Goal: Task Accomplishment & Management: Use online tool/utility

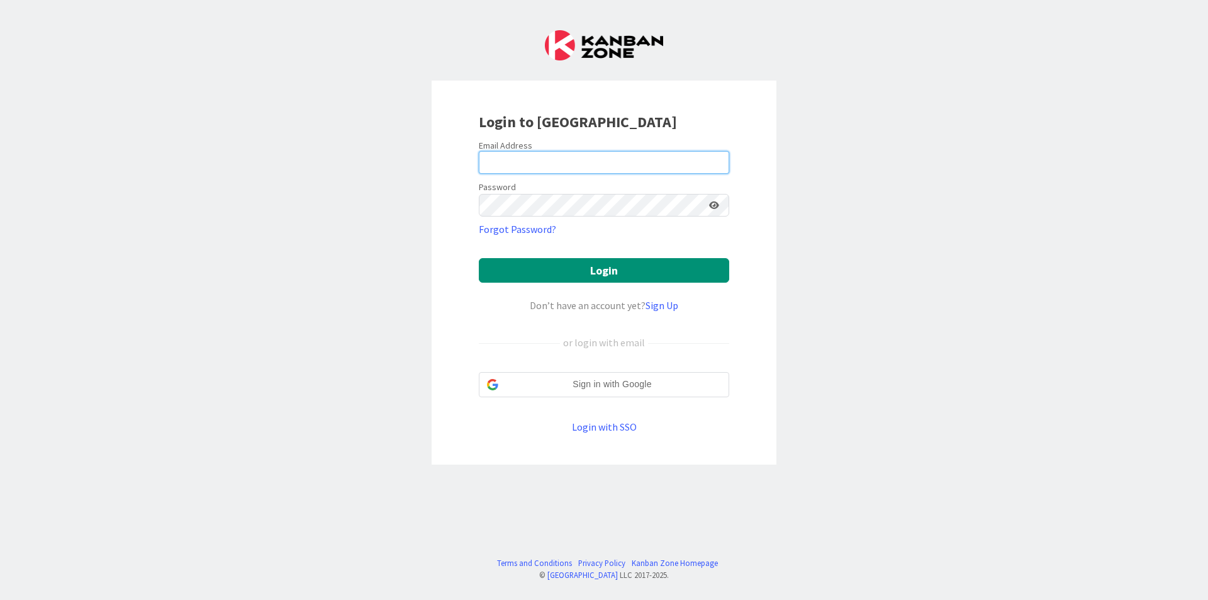
drag, startPoint x: 654, startPoint y: 172, endPoint x: 648, endPoint y: 174, distance: 6.6
click at [654, 172] on input "email" at bounding box center [604, 162] width 250 height 23
type input "[EMAIL_ADDRESS][DOMAIN_NAME]"
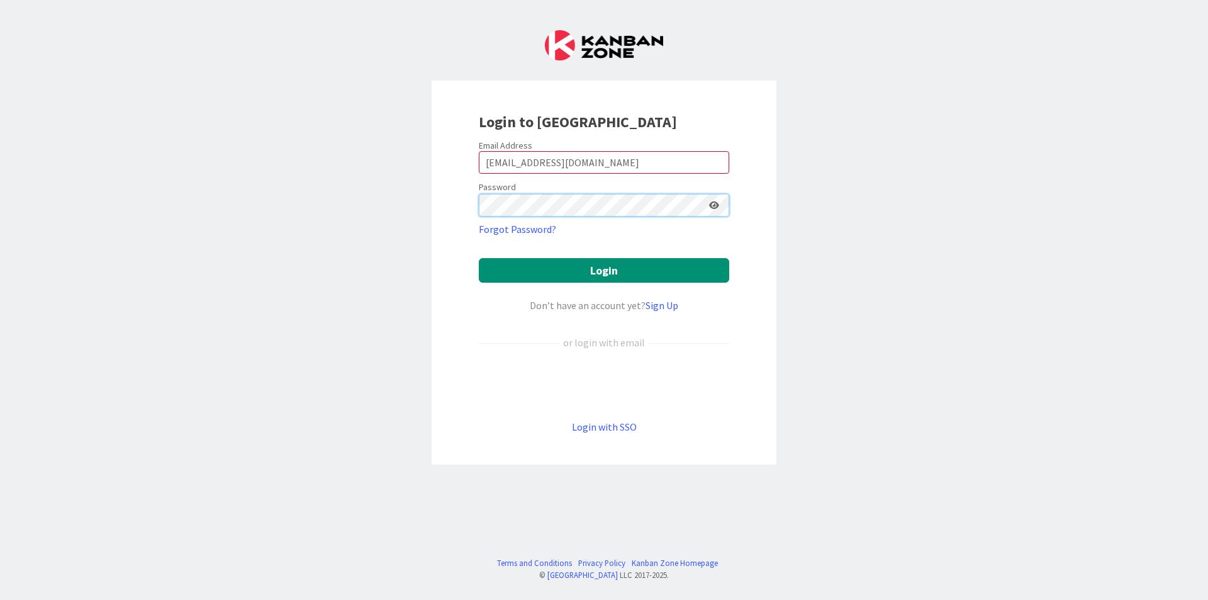
click at [479, 258] on button "Login" at bounding box center [604, 270] width 250 height 25
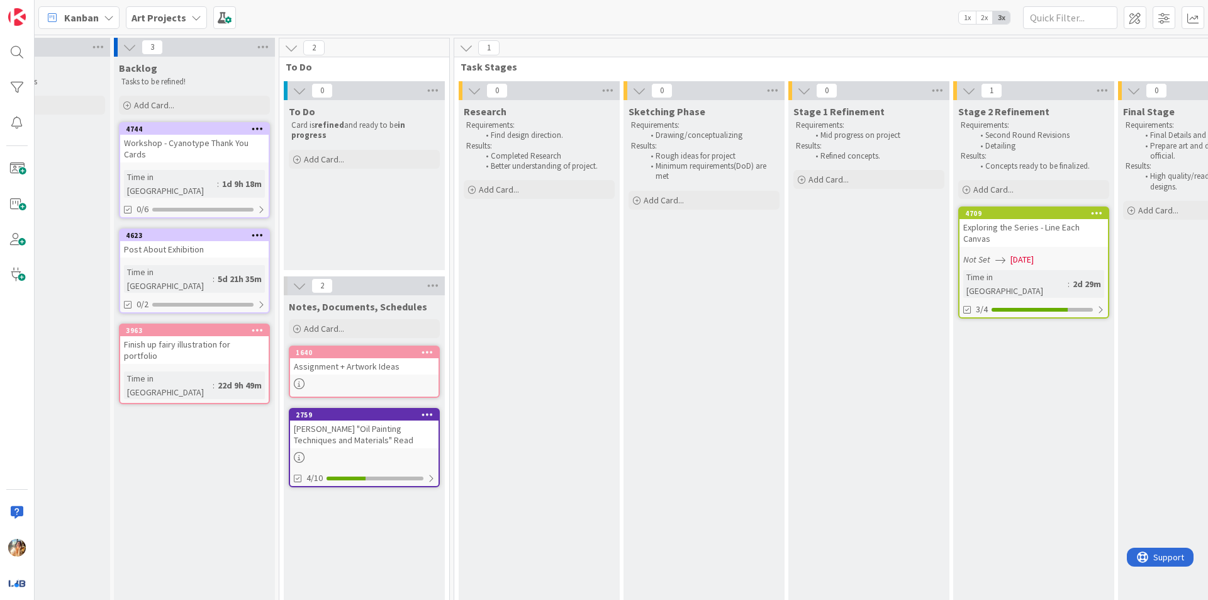
scroll to position [0, 101]
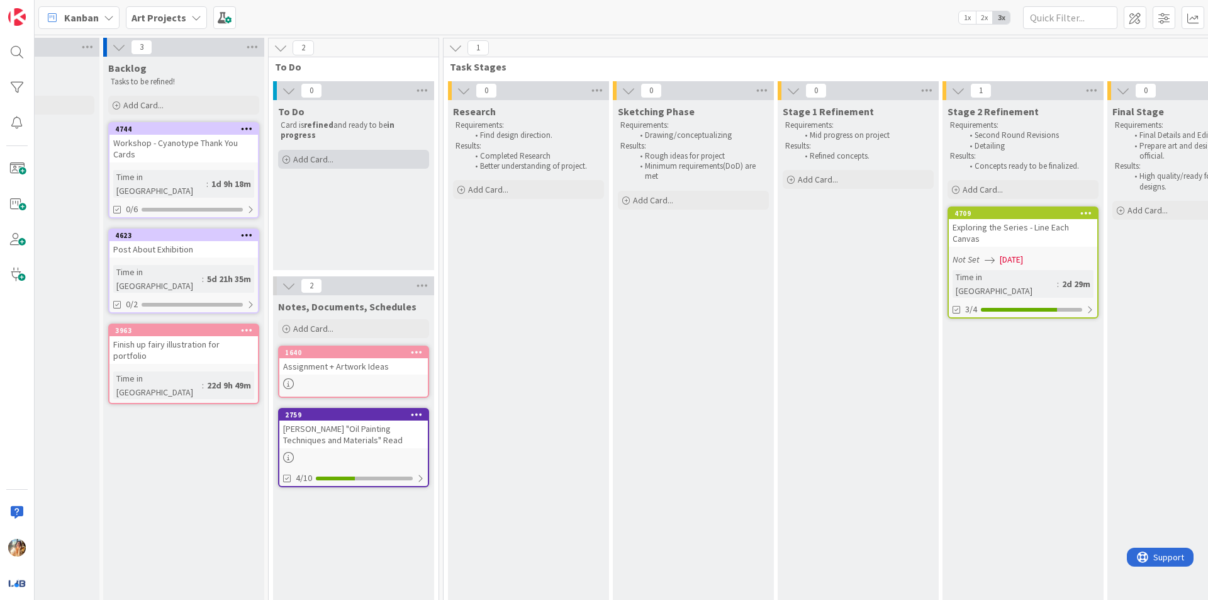
click at [357, 157] on div "Add Card..." at bounding box center [353, 159] width 151 height 19
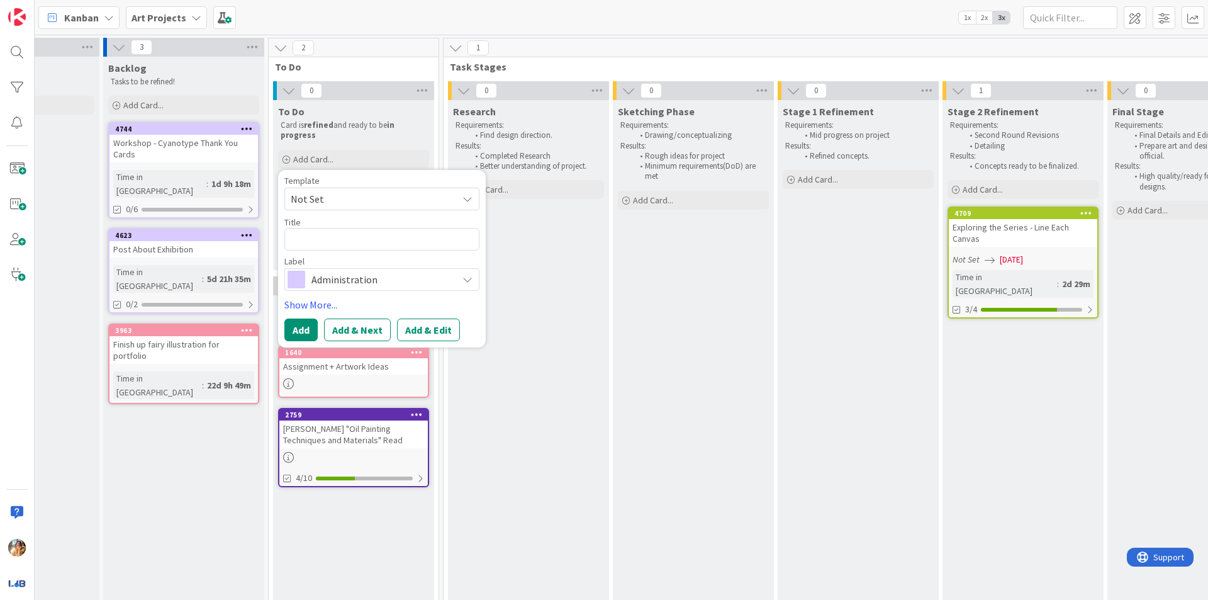
click at [697, 303] on div "Sketching Phase Requirements: Drawing/conceptualizing Results: Rough ideas for …" at bounding box center [693, 464] width 161 height 729
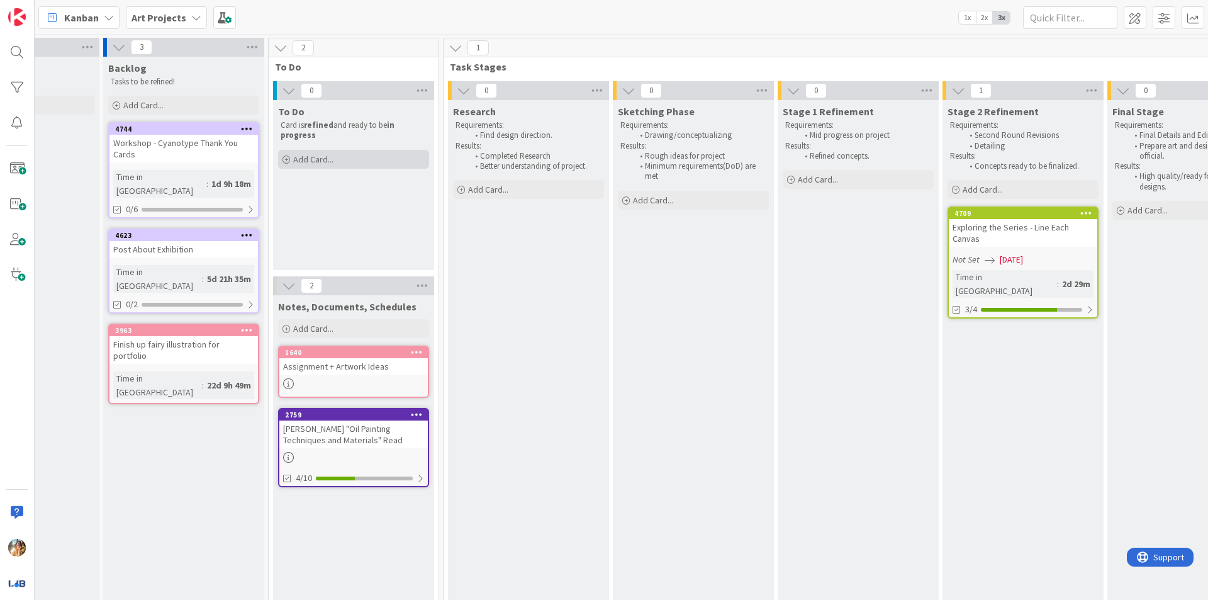
click at [343, 164] on div "Add Card..." at bounding box center [353, 159] width 151 height 19
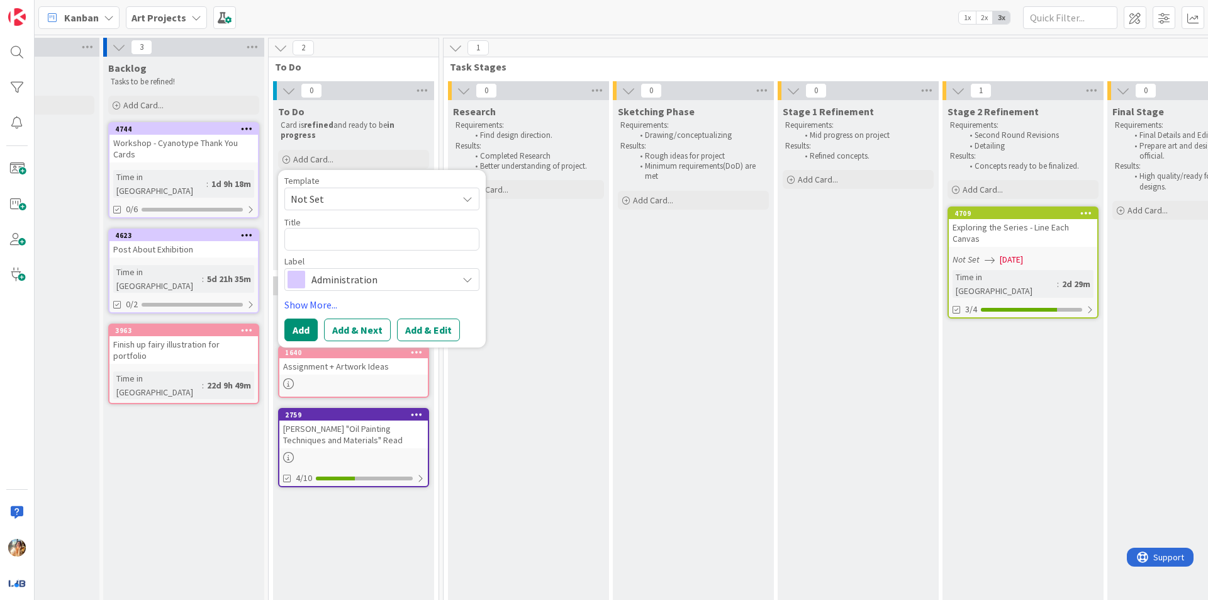
click at [354, 278] on span "Administration" at bounding box center [381, 280] width 140 height 18
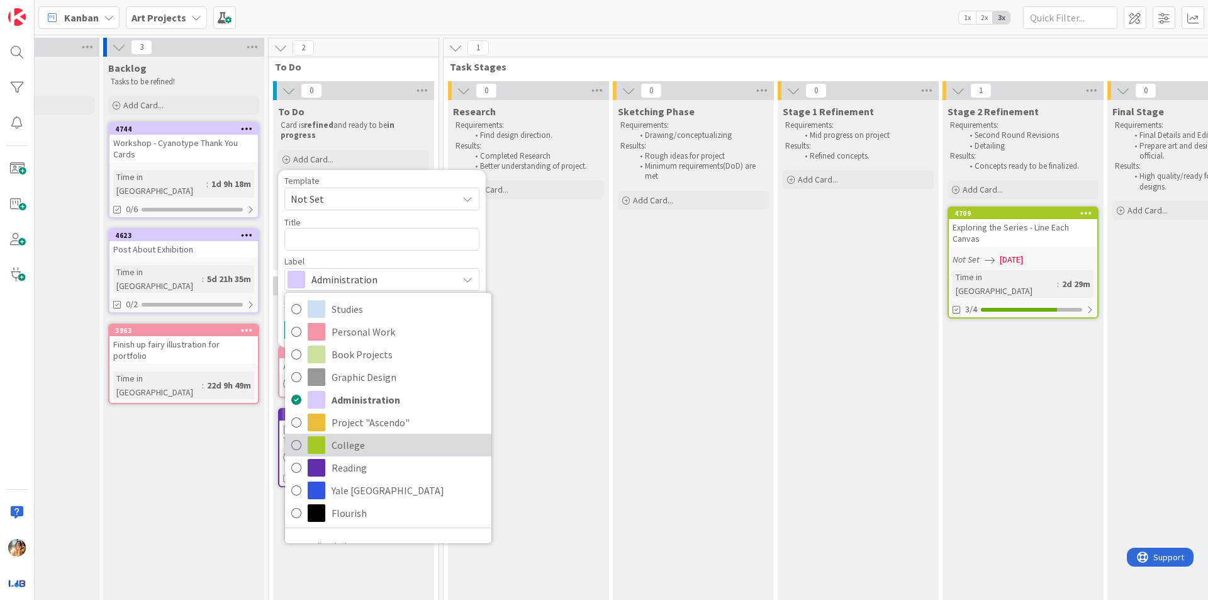
click at [371, 437] on span "College" at bounding box center [409, 444] width 154 height 19
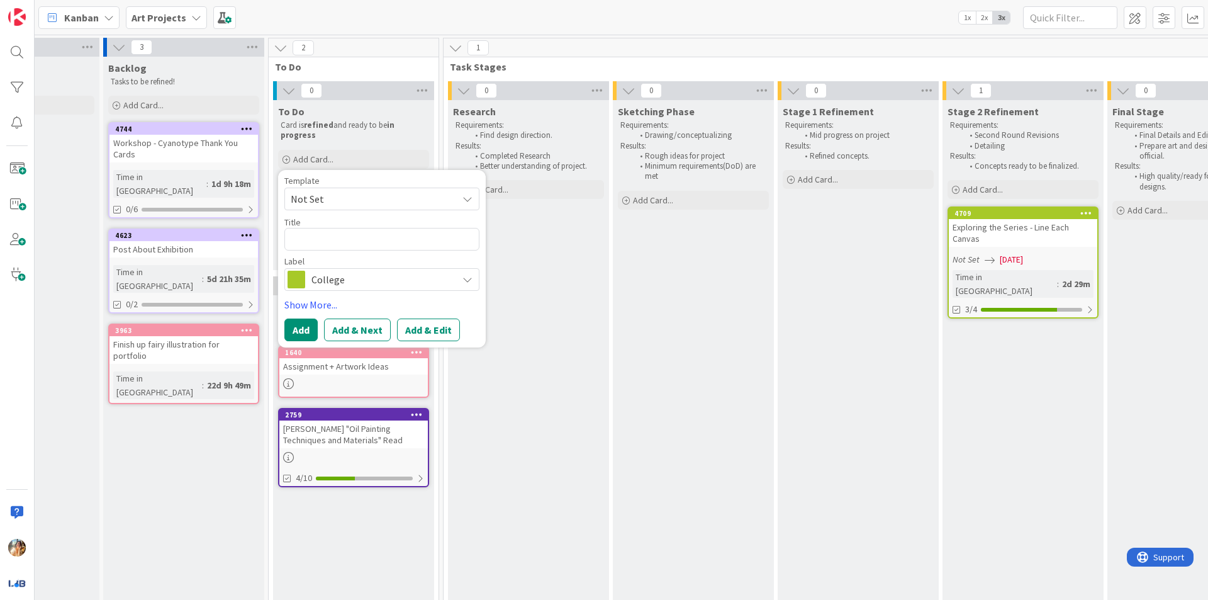
click at [369, 250] on div "Template Not Set Title 0 / 128 Label College Studies Personal Work Book Project…" at bounding box center [381, 233] width 195 height 115
click at [369, 248] on textarea at bounding box center [381, 239] width 195 height 23
type textarea "x"
type textarea "E"
type textarea "x"
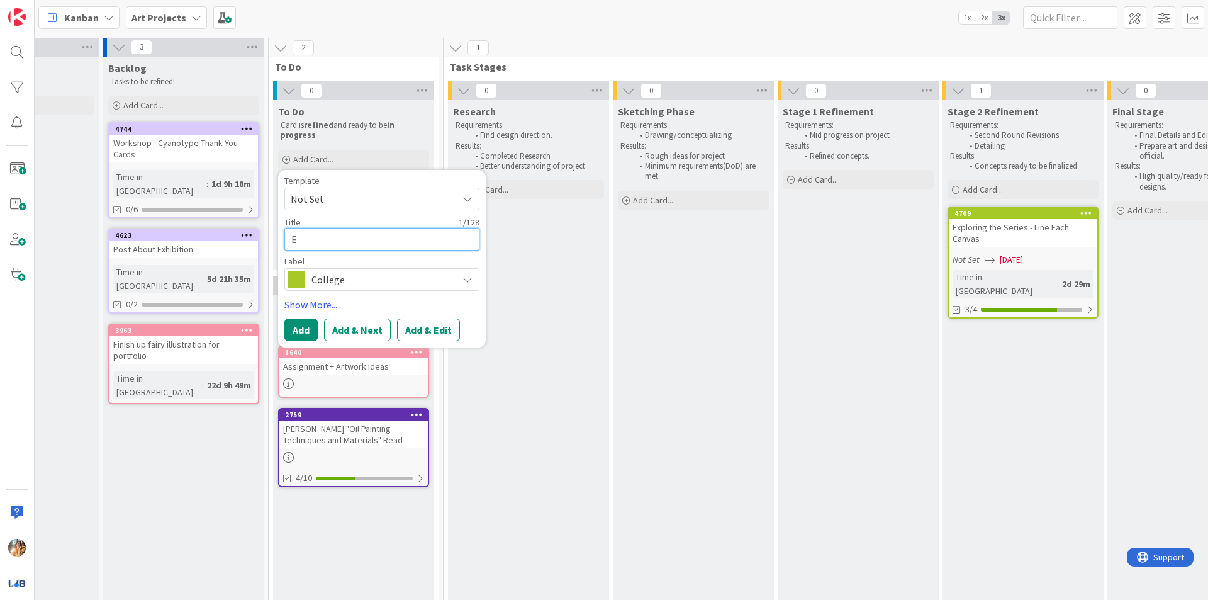
type textarea "Ex"
type textarea "x"
type textarea "Exp"
type textarea "x"
type textarea "Expe"
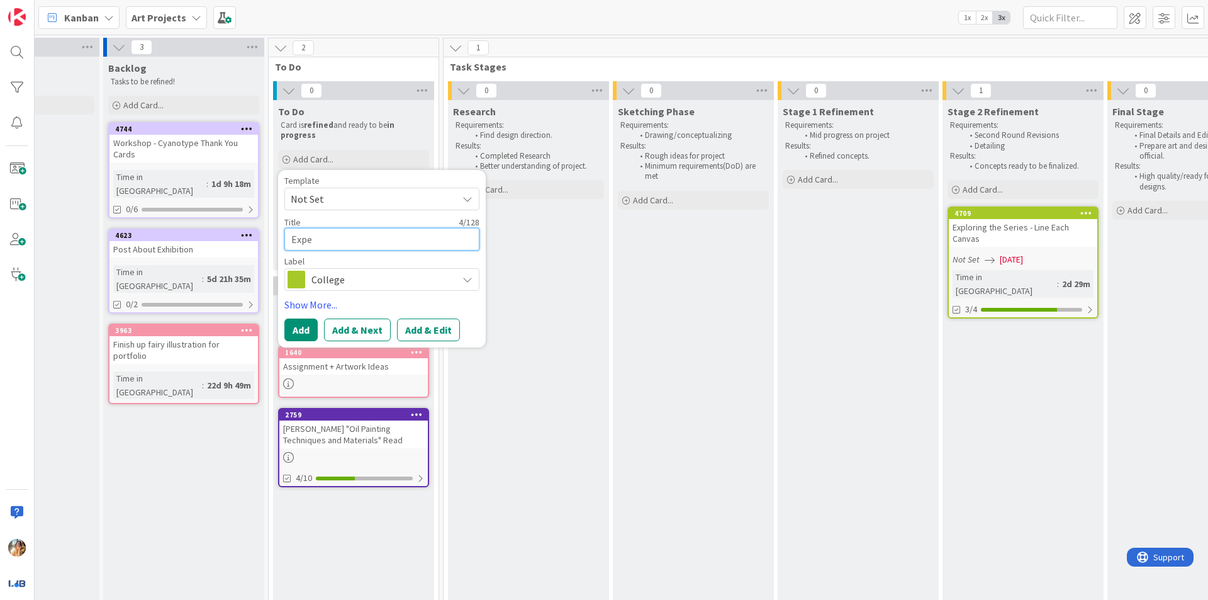
type textarea "x"
type textarea "Exper"
type textarea "x"
type textarea "Experi"
type textarea "x"
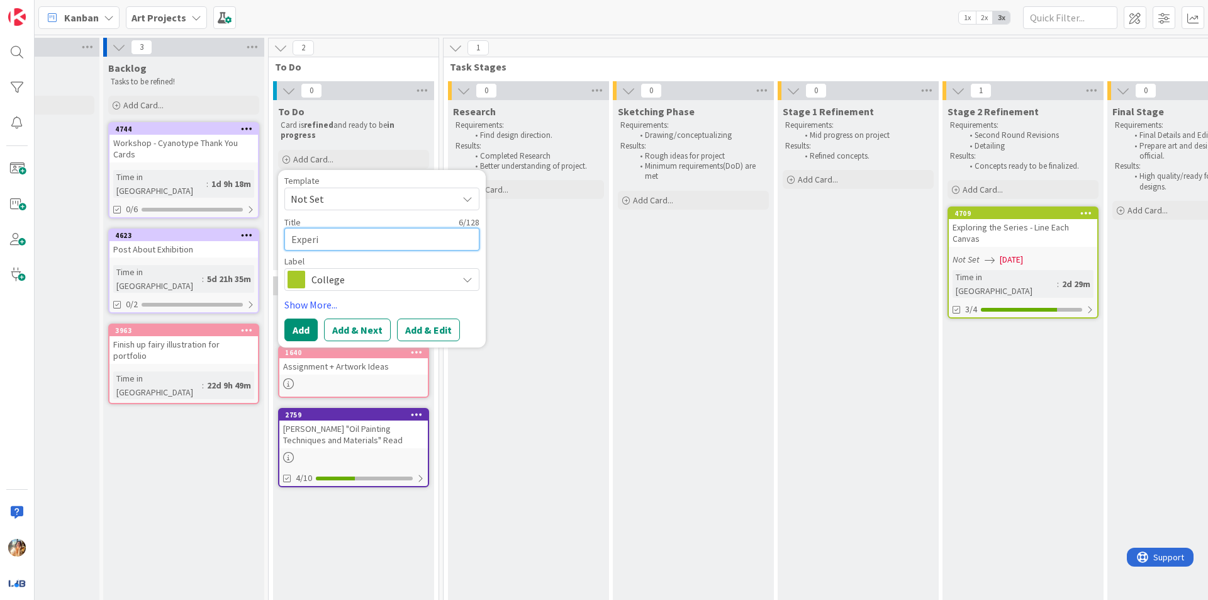
type textarea "Experim"
type textarea "x"
type textarea "Experime"
type textarea "x"
type textarea "Experimen"
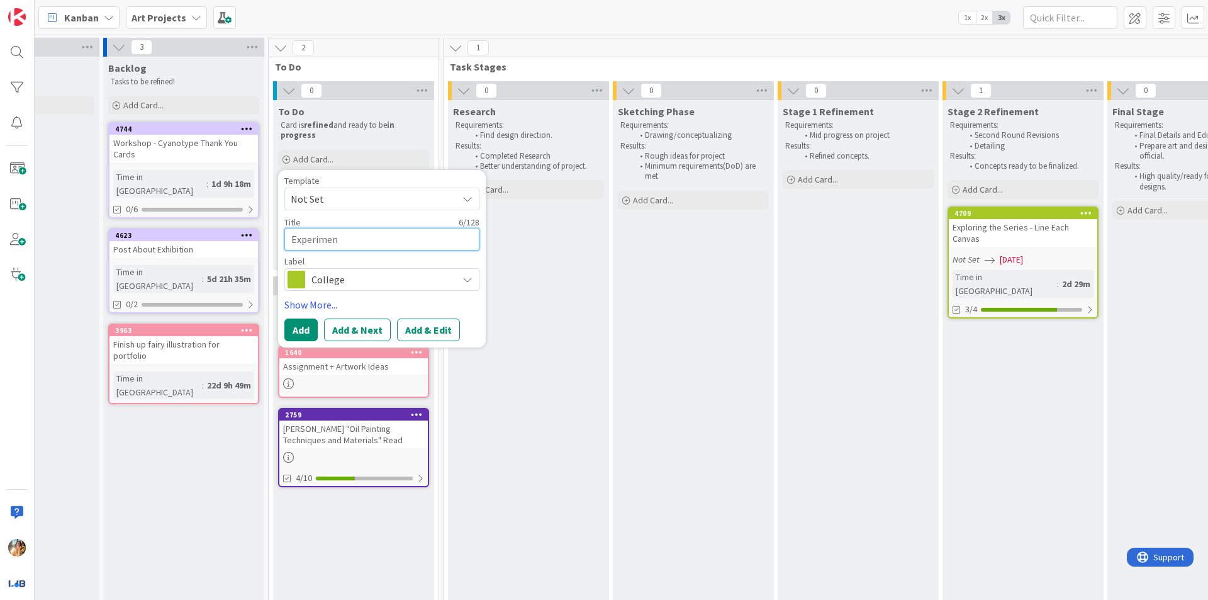
type textarea "x"
type textarea "Experimenta"
type textarea "x"
type textarea "Experimental"
type textarea "x"
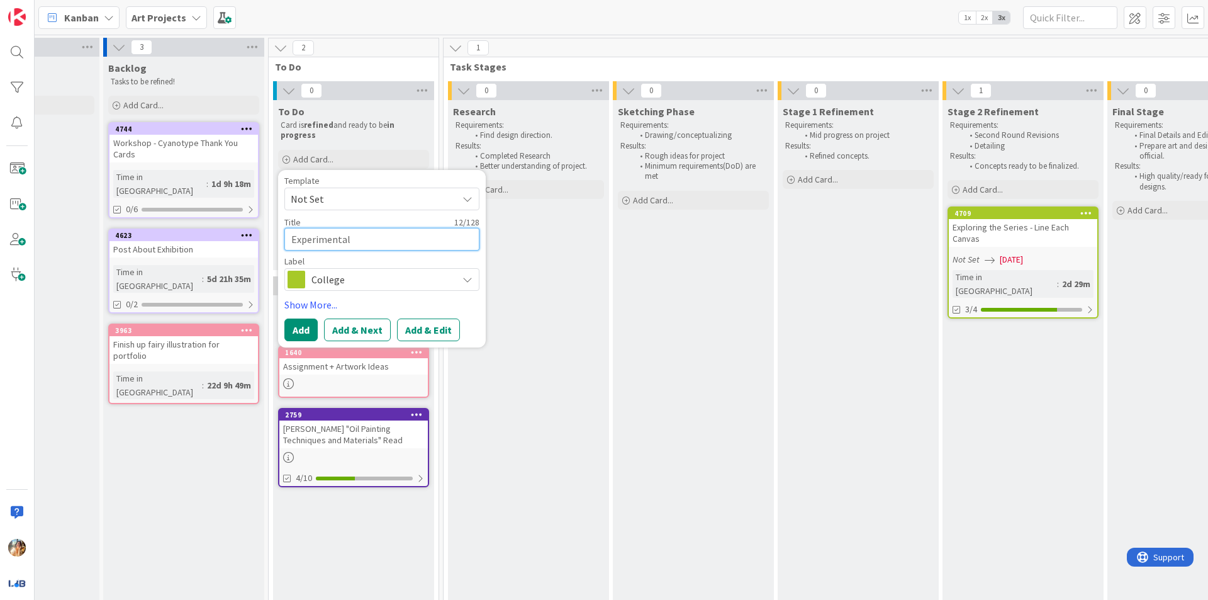
type textarea "Experimental"
type textarea "x"
type textarea "Experimental D"
type textarea "x"
type textarea "Experimental Dr"
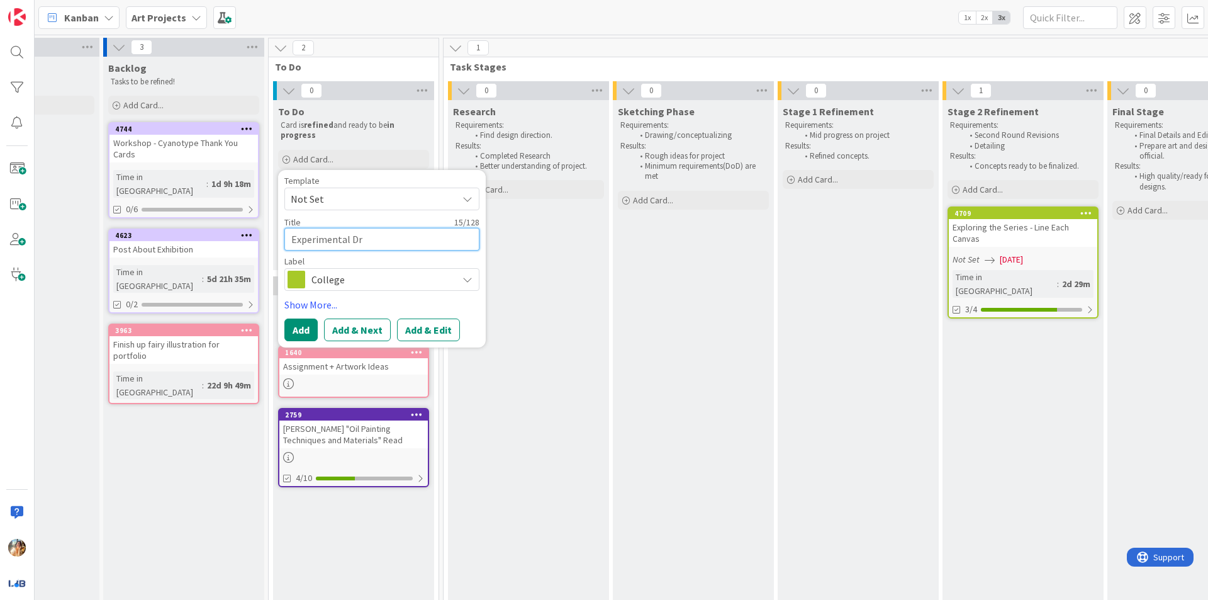
type textarea "x"
type textarea "Experimental Dra"
type textarea "x"
type textarea "Experimental Draw"
type textarea "x"
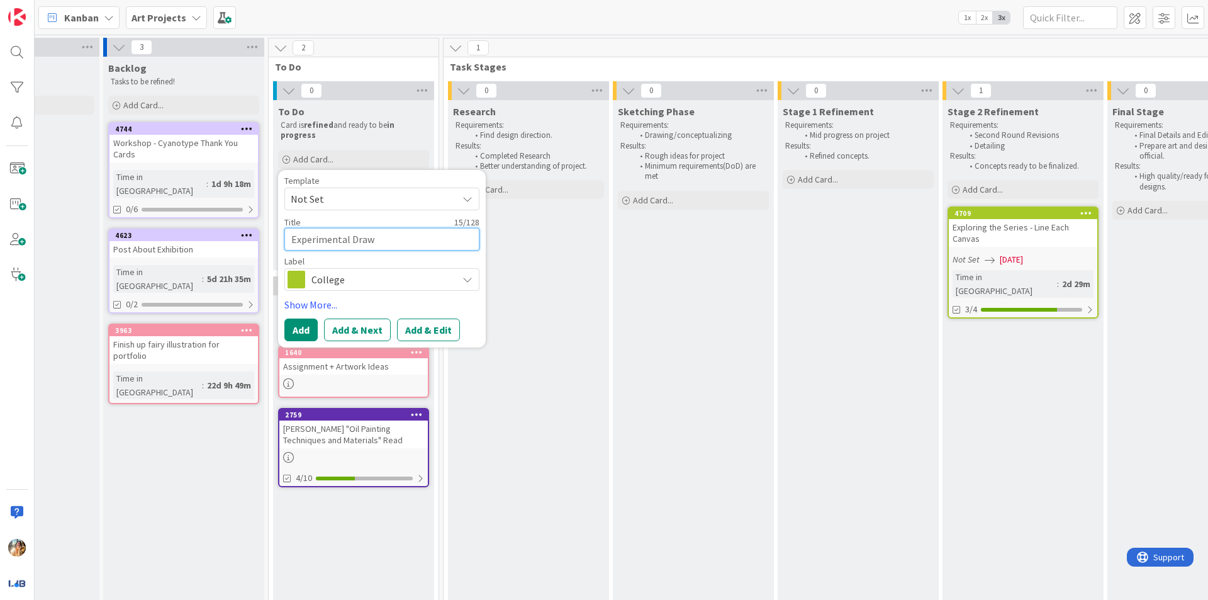
type textarea "Experimental Drawi"
type textarea "x"
type textarea "Experimental Drawin"
type textarea "x"
type textarea "Experimental Drawing"
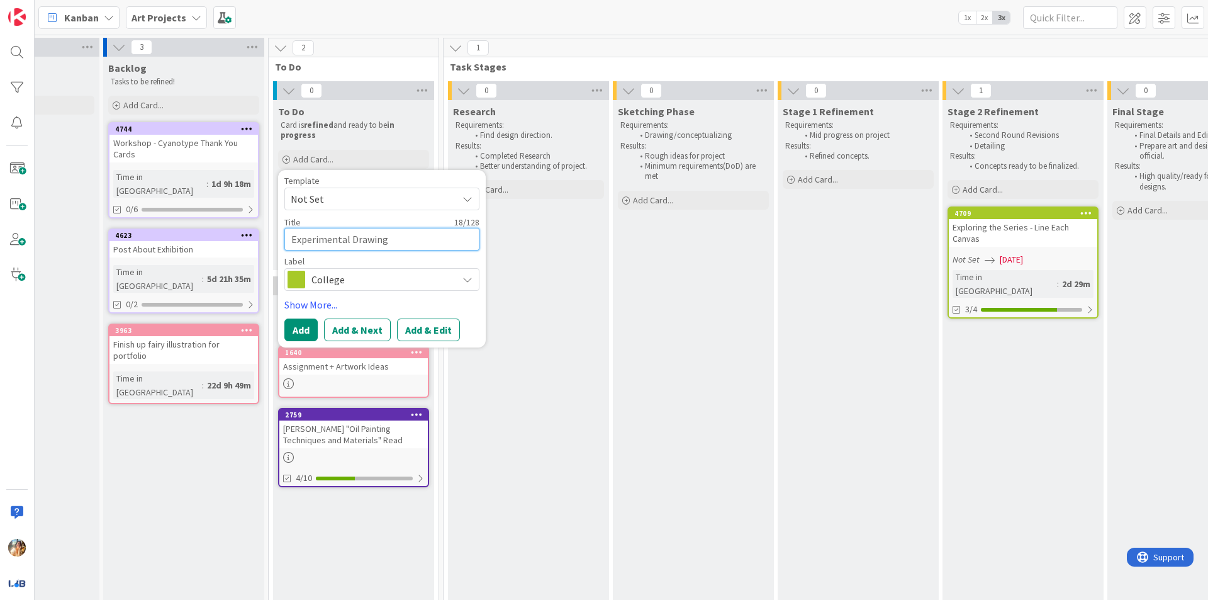
type textarea "x"
type textarea "Experimental Drawing"
type textarea "x"
type textarea "Experimental Drawing -"
type textarea "x"
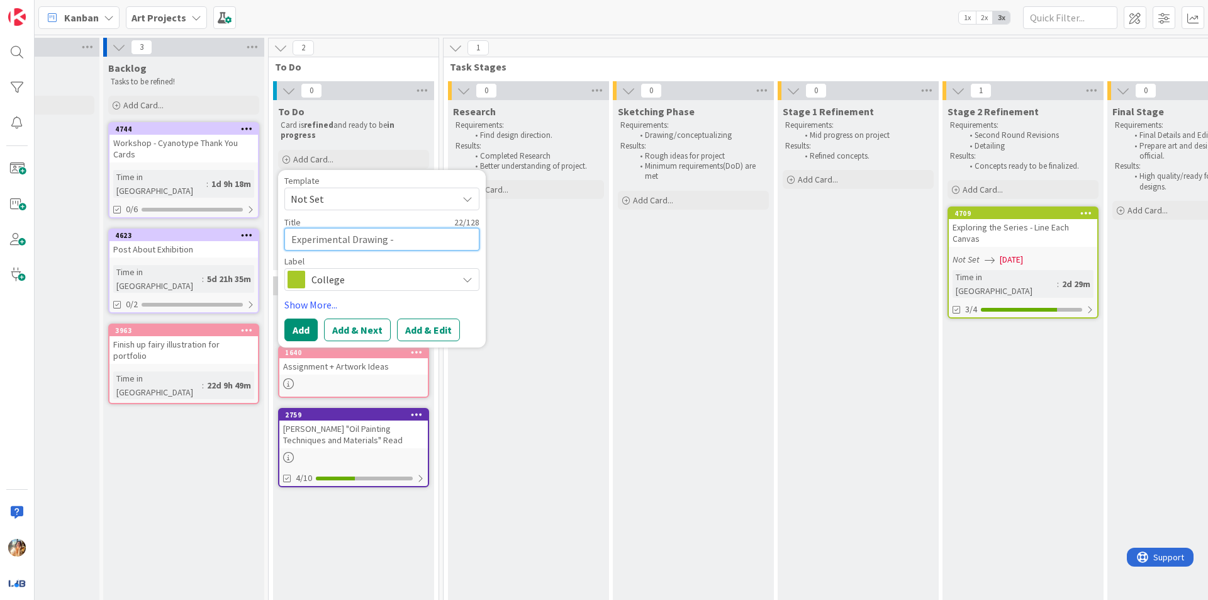
type textarea "Experimental Drawing -"
type textarea "x"
type textarea "Experimental Drawing - M"
type textarea "x"
type textarea "Experimental Drawing - Mak"
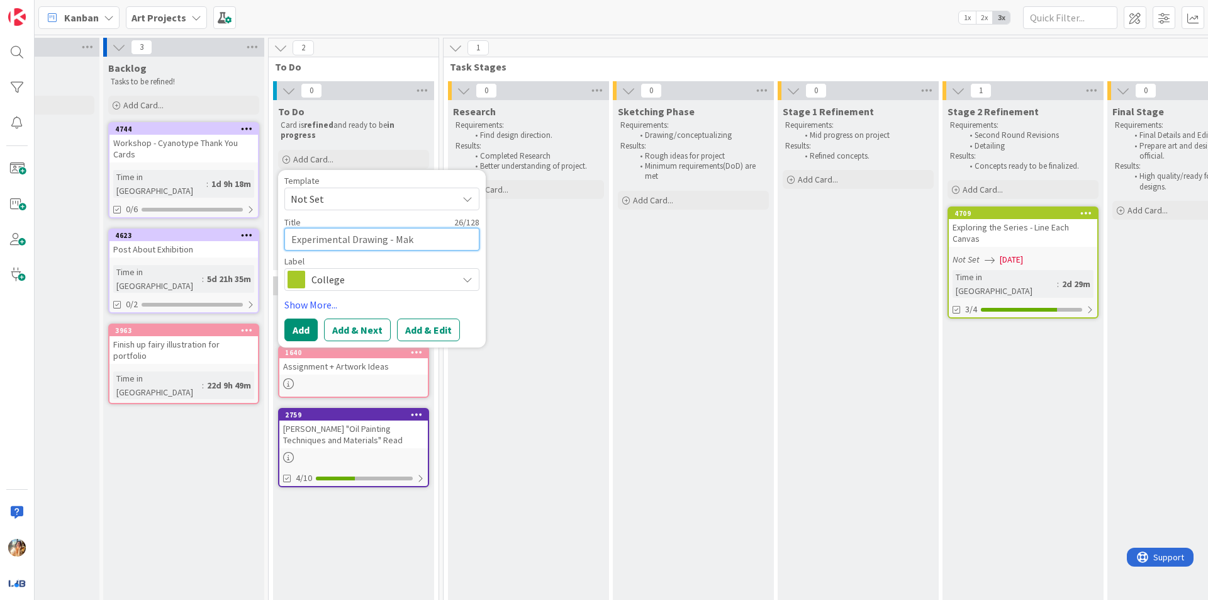
type textarea "x"
type textarea "Experimental Drawing - Make"
type textarea "x"
type textarea "Experimental Drawing - Make"
type textarea "x"
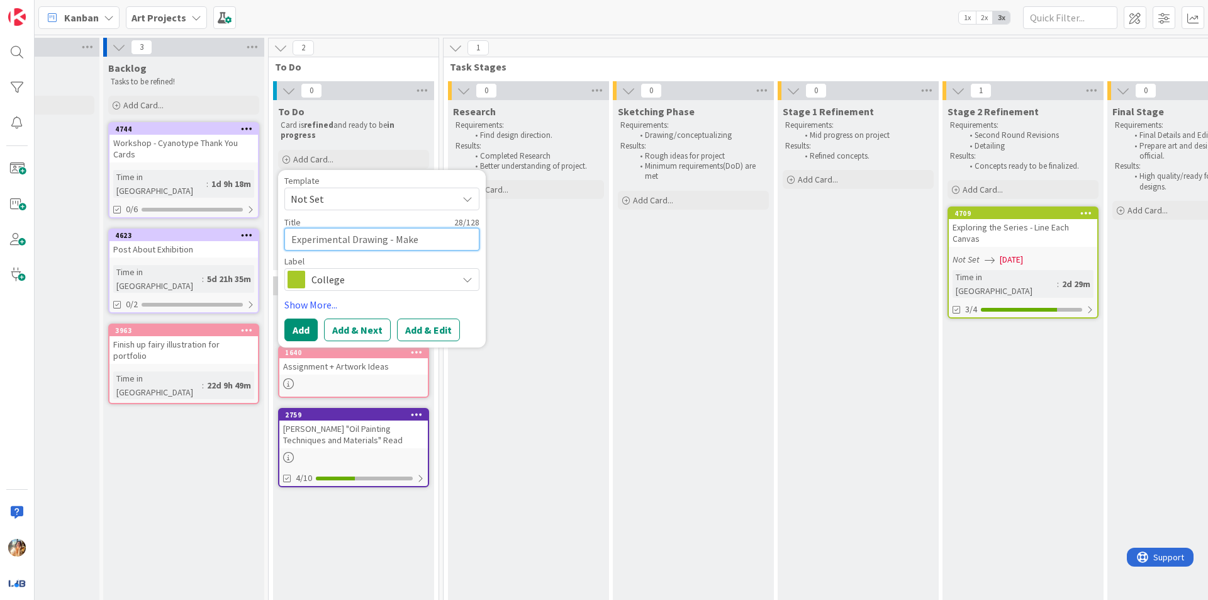
type textarea "Experimental Drawing - Make U"
type textarea "x"
type textarea "Experimental Drawing - Make"
type textarea "x"
type textarea "Experimental Drawing - Make Y"
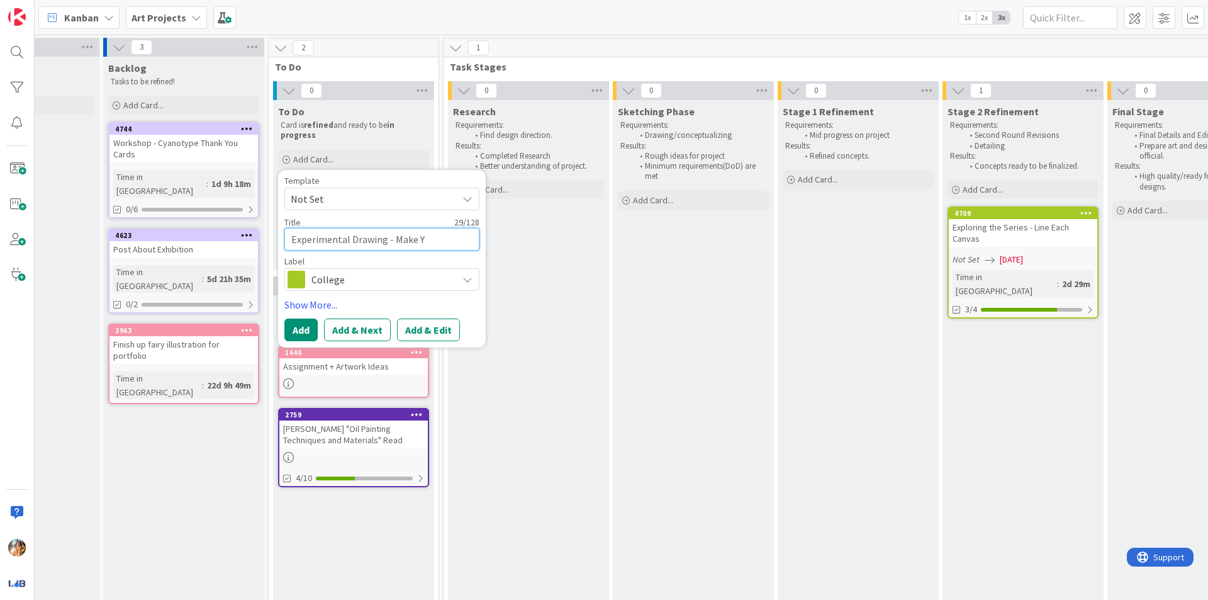
type textarea "x"
type textarea "Experimental Drawing - Make Yo"
type textarea "x"
type textarea "Experimental Drawing - Make You"
type textarea "x"
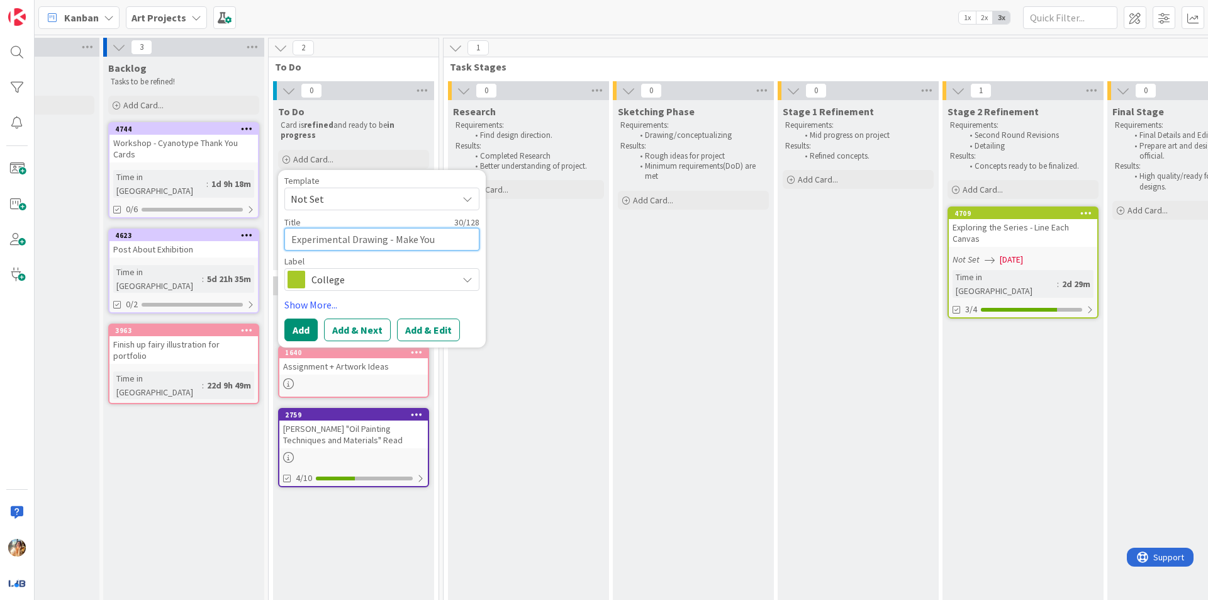
type textarea "Experimental Drawing - Make Your"
type textarea "x"
type textarea "Experimental Drawing - Make Your"
type textarea "x"
type textarea "Experimental Drawing - Make Your O"
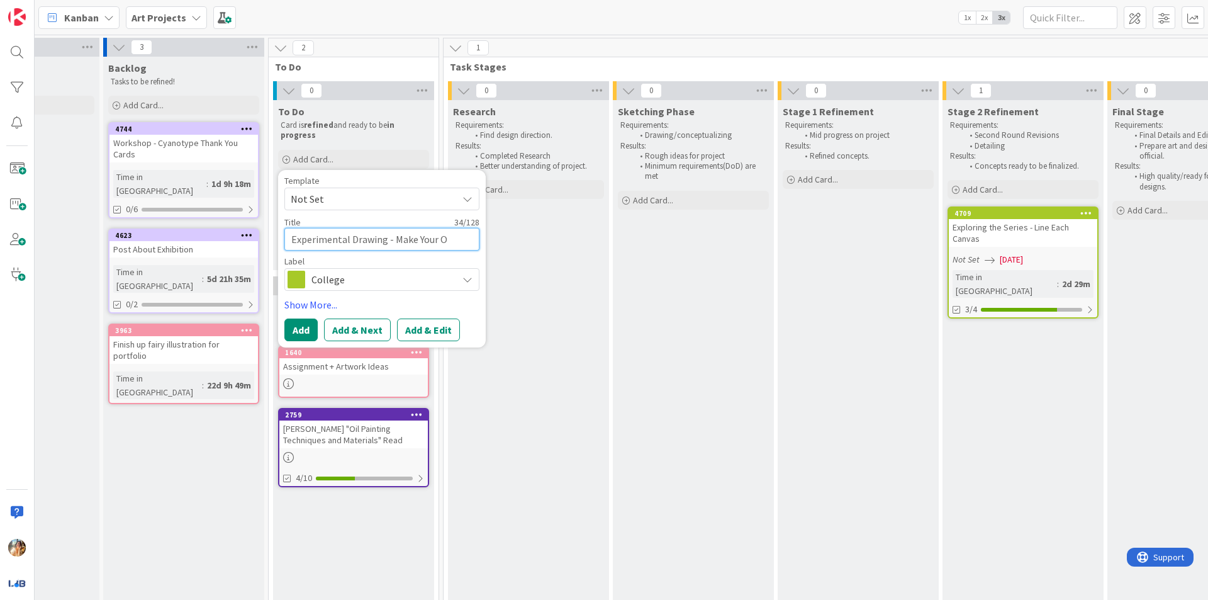
type textarea "x"
type textarea "Experimental Drawing - Make Your Ow"
type textarea "x"
type textarea "Experimental Drawing - Make Your Own"
type textarea "x"
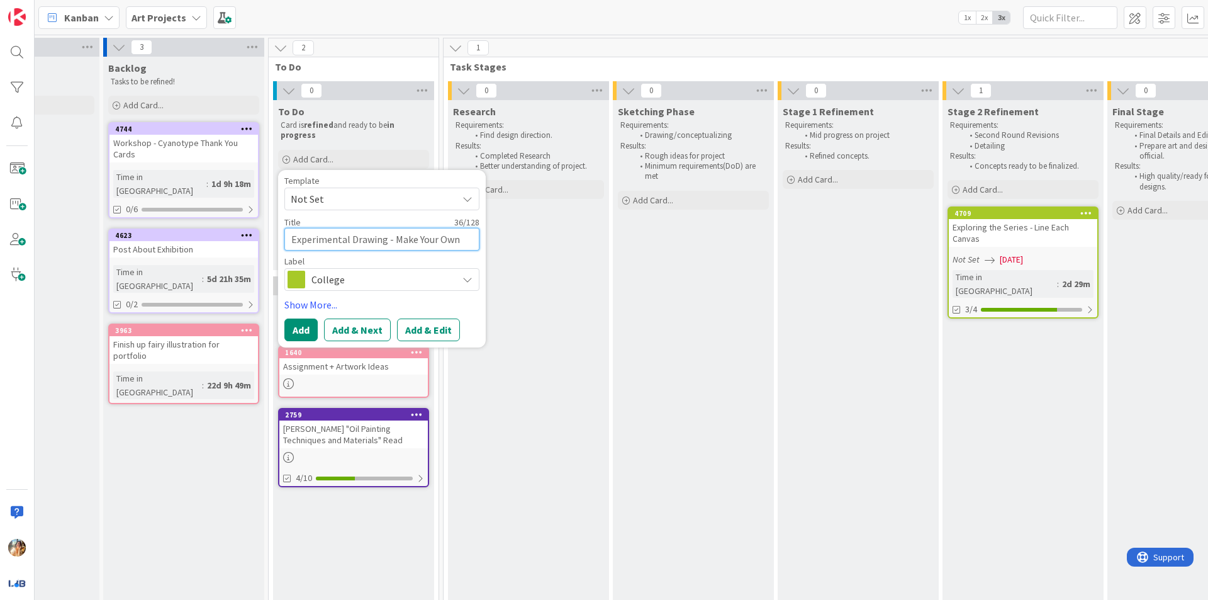
type textarea "Experimental Drawing - Make Your Own"
type textarea "x"
type textarea "Experimental Drawing - Make Your Own T"
type textarea "x"
type textarea "Experimental Drawing - Make Your Own To"
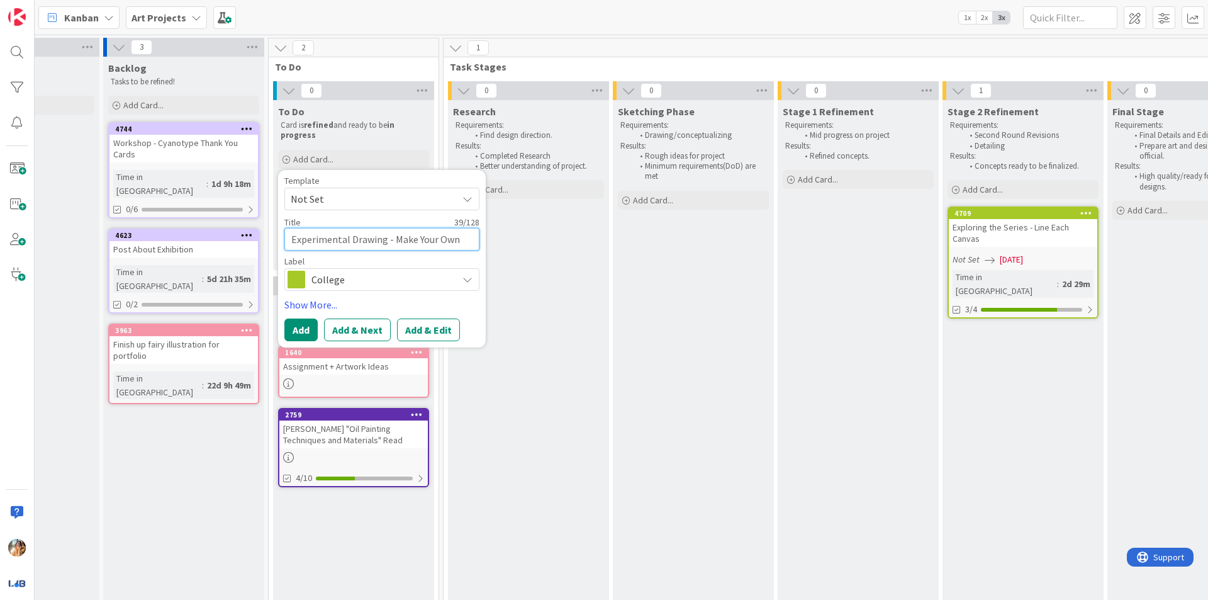
type textarea "x"
type textarea "Experimental Drawing - Make Your Own Too"
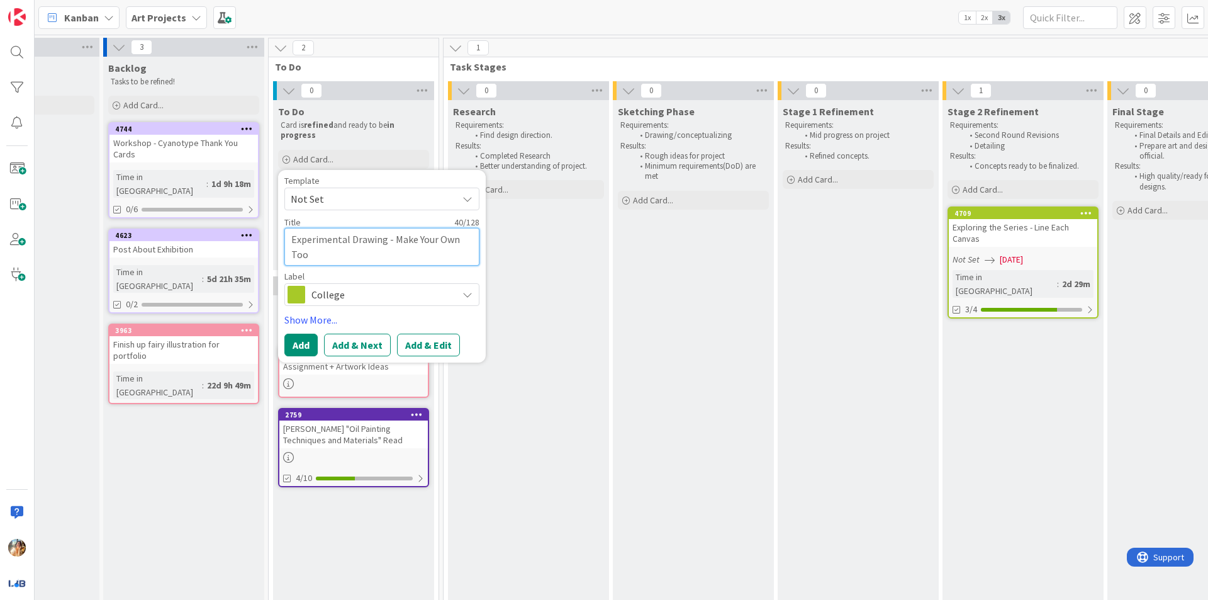
type textarea "x"
type textarea "Experimental Drawing - Make Your Own Tool"
type textarea "x"
type textarea "Experimental Drawing - Make Your Own Tool"
type textarea "x"
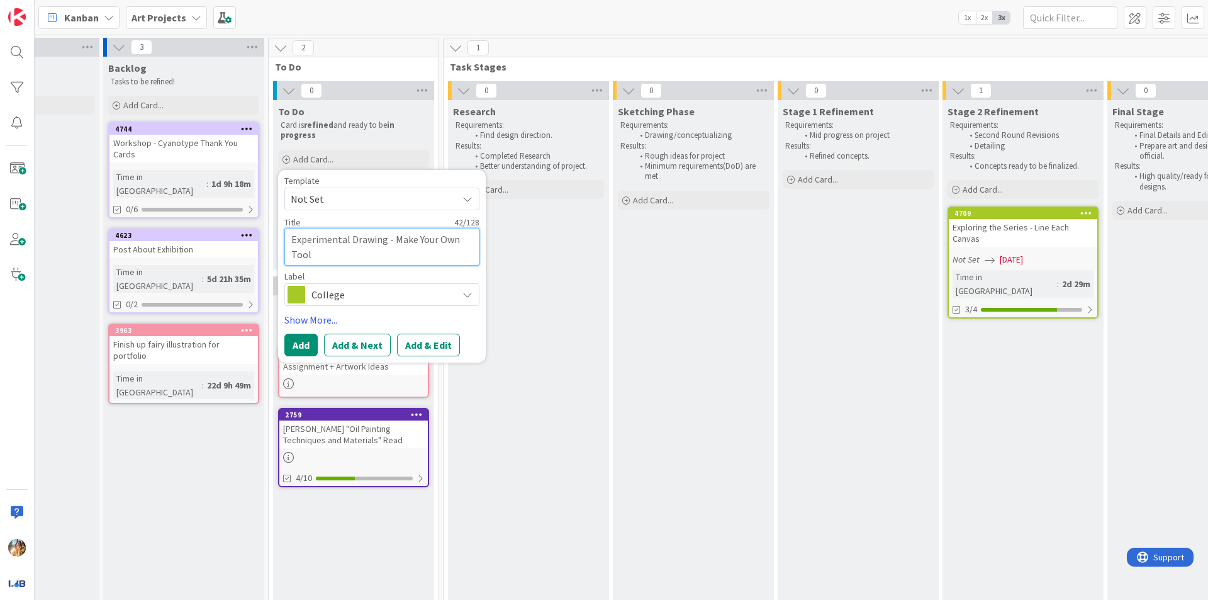
type textarea "Experimental Drawing - Make Your Own Tool S"
type textarea "x"
type textarea "Experimental Drawing - Make Your Own Tool Sk"
type textarea "x"
type textarea "Experimental Drawing - Make Your Own Tool Ske"
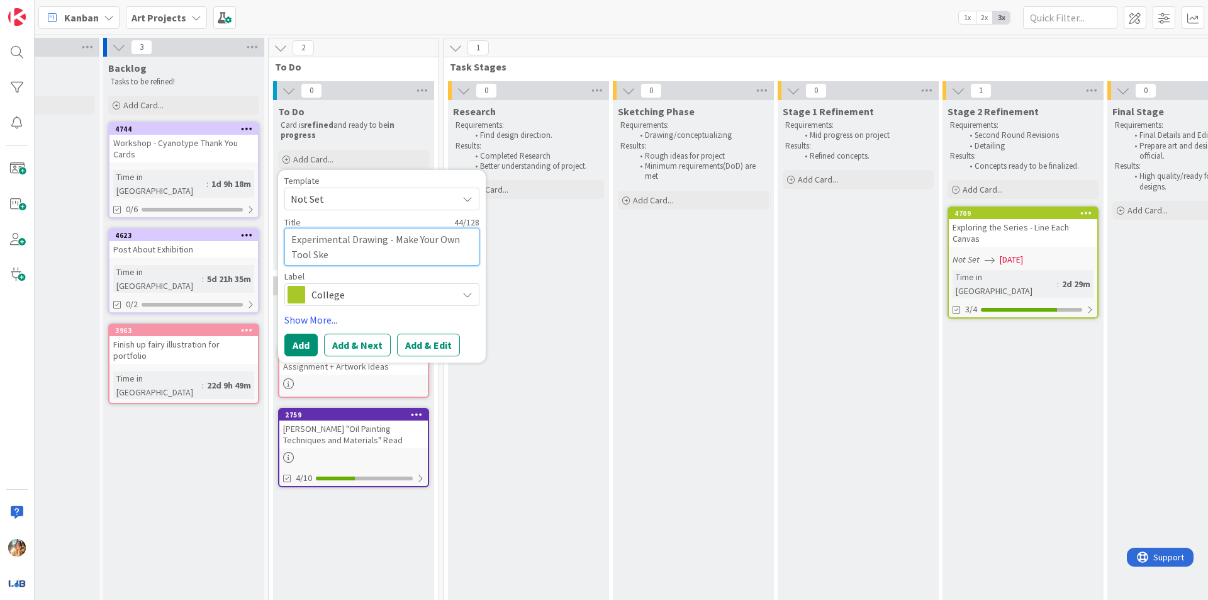
type textarea "x"
type textarea "Experimental Drawing - Make Your Own Tool Sket"
type textarea "x"
type textarea "Experimental Drawing - Make Your Own Tool Sketc"
type textarea "x"
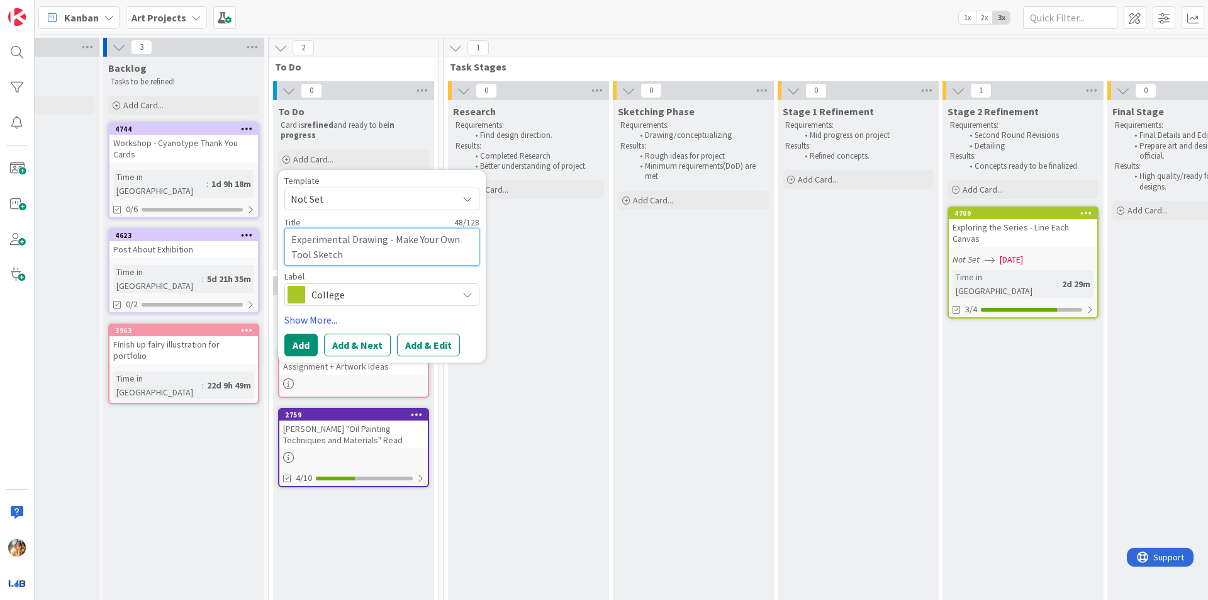
type textarea "Experimental Drawing - Make Your Own Tool Sketch"
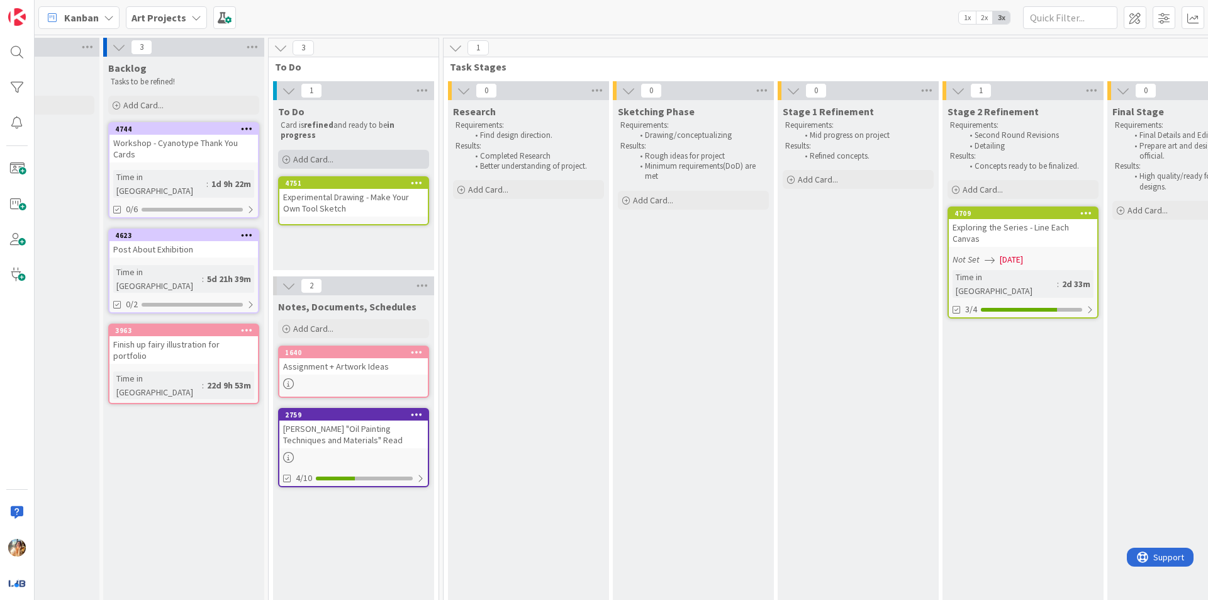
click at [353, 160] on div "Add Card..." at bounding box center [353, 159] width 151 height 19
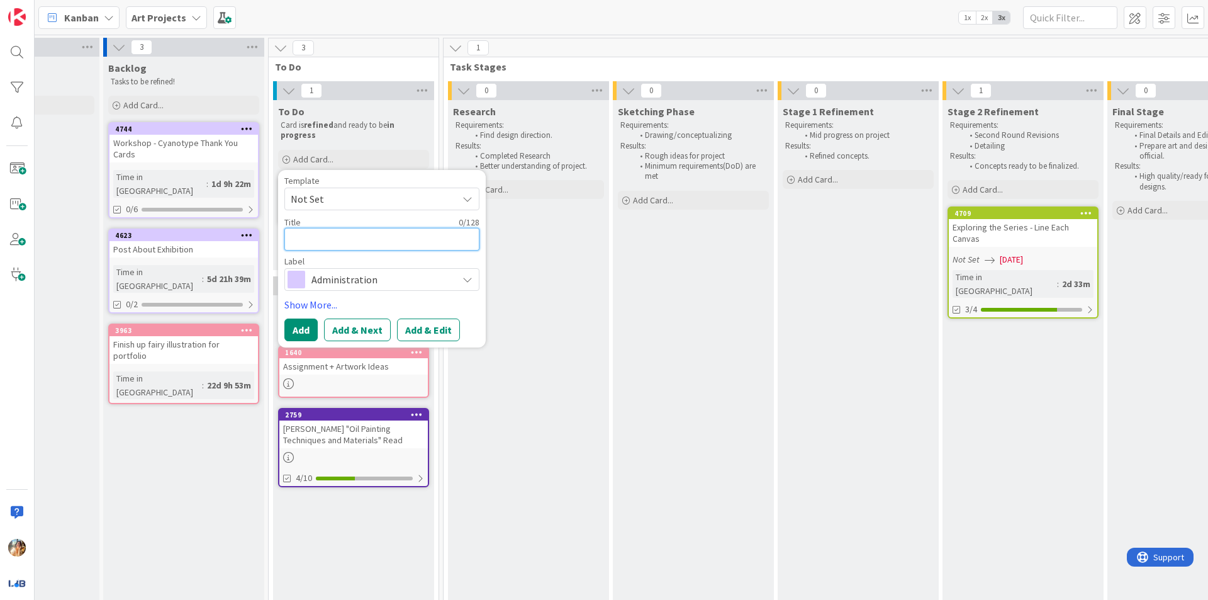
type textarea "x"
type textarea "E"
type textarea "x"
type textarea "Ex"
type textarea "x"
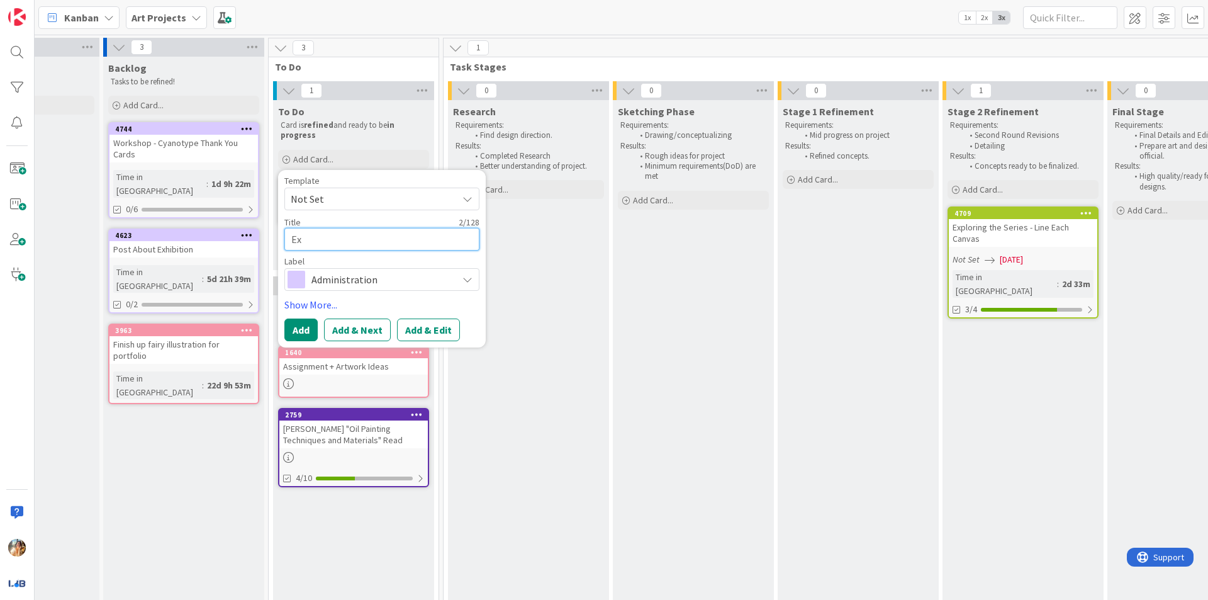
type textarea "Exp"
type textarea "x"
type textarea "Expe"
type textarea "x"
type textarea "Exper"
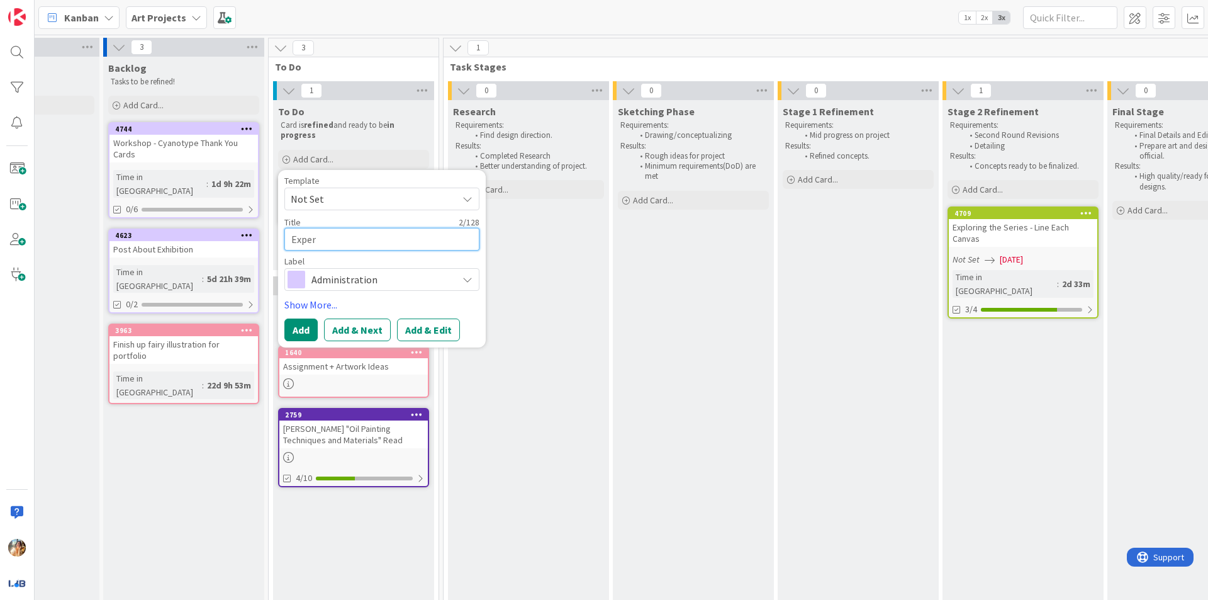
type textarea "x"
type textarea "Experi"
type textarea "x"
type textarea "Experim"
type textarea "x"
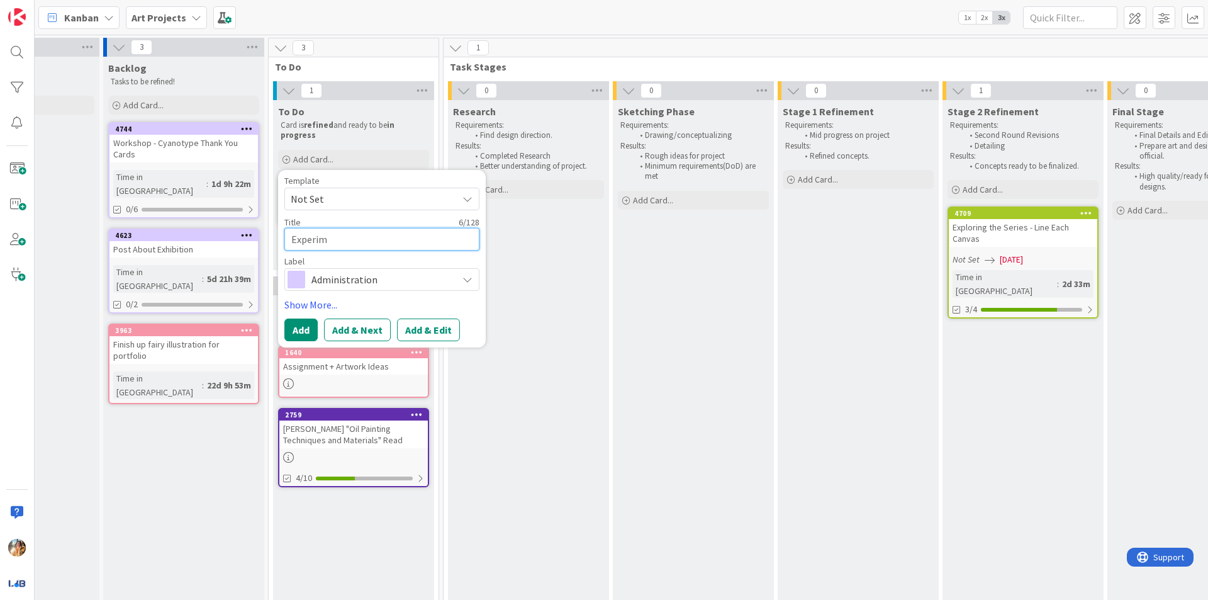
type textarea "Experime"
type textarea "x"
type textarea "Experimen"
type textarea "x"
type textarea "Experiment"
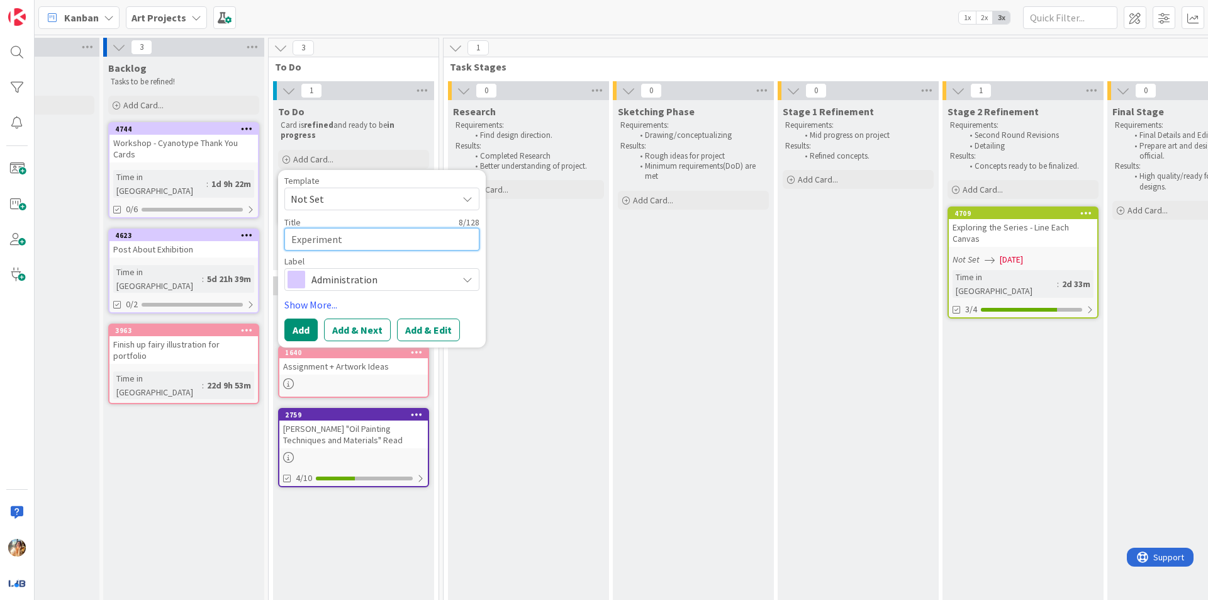
type textarea "x"
type textarea "Experimenta"
type textarea "x"
type textarea "Experimental"
type textarea "x"
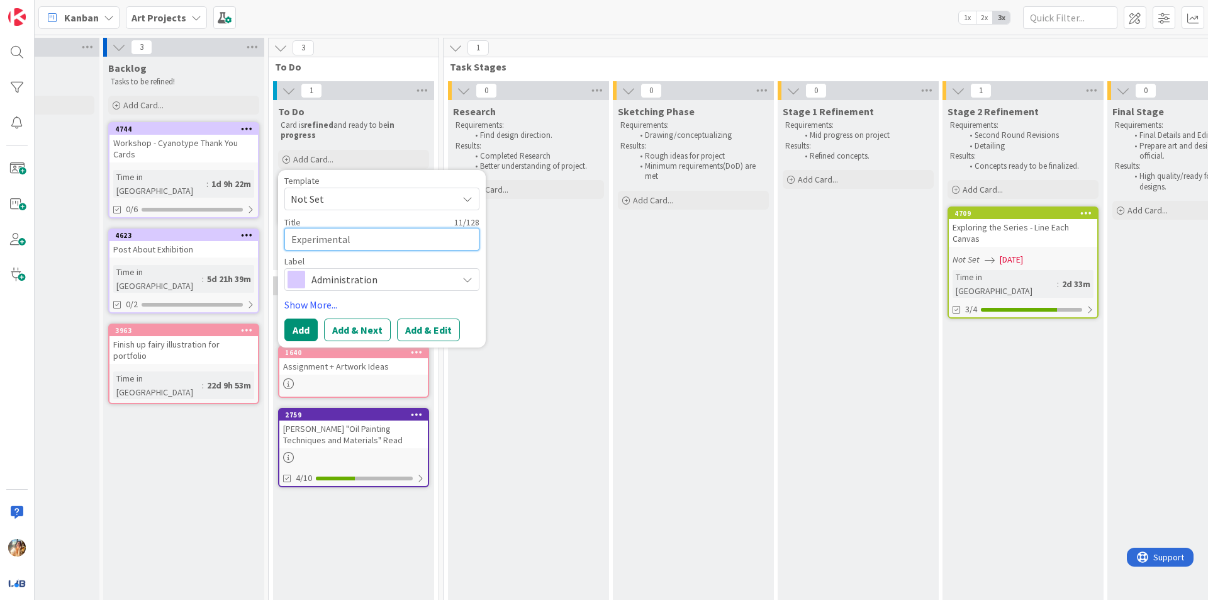
type textarea "Experimental"
type textarea "x"
type textarea "Experimental D"
type textarea "x"
type textarea "Experimental Da"
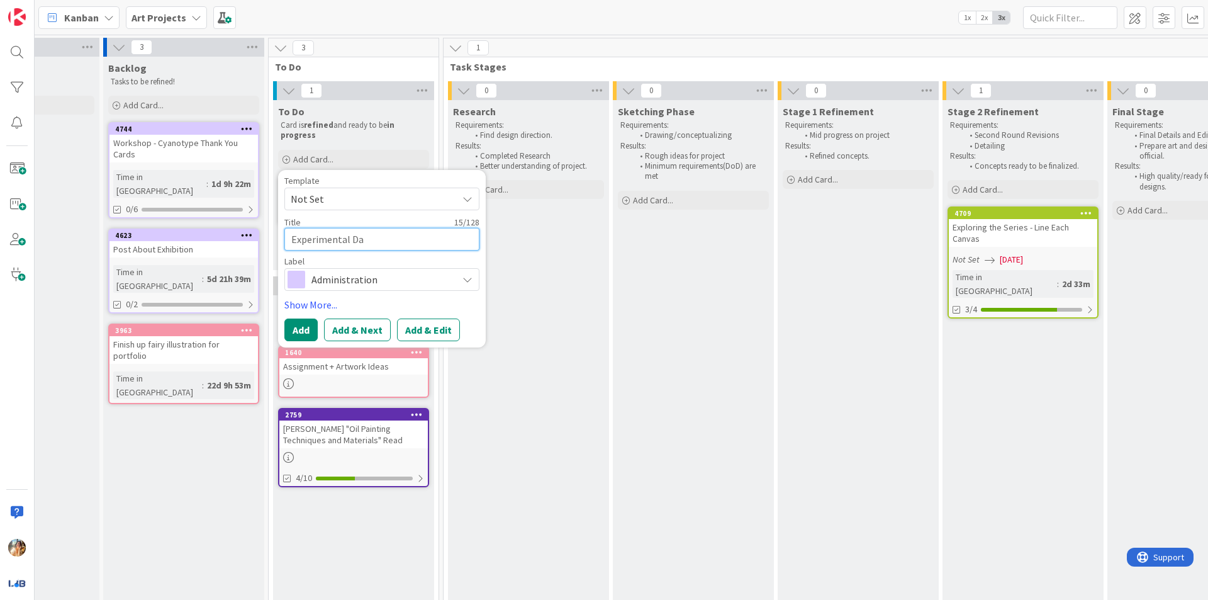
type textarea "x"
type textarea "Experimental D"
type textarea "x"
type textarea "Experimental Dr"
type textarea "x"
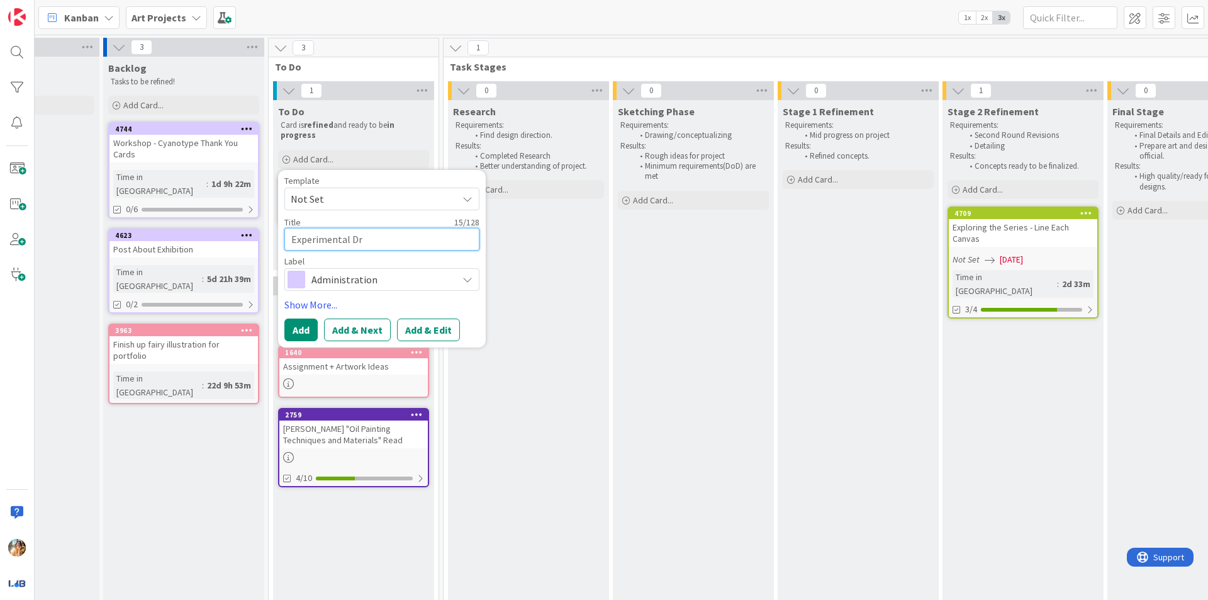
type textarea "Experimental Dra"
type textarea "x"
type textarea "Experimental Draw"
type textarea "x"
type textarea "Experimental Drawi"
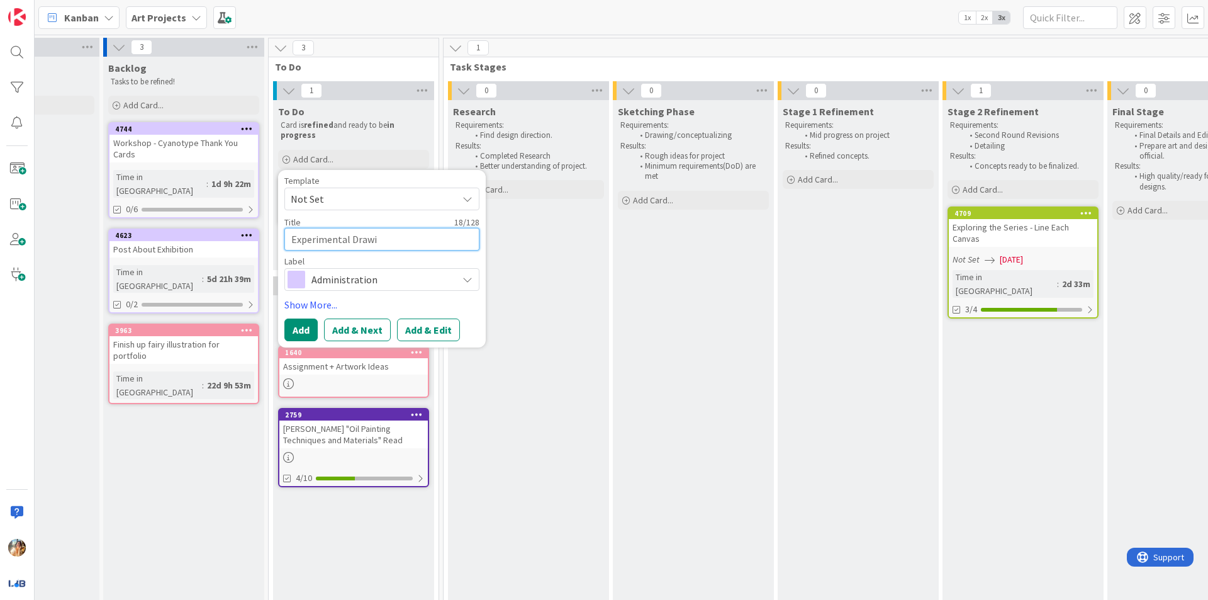
type textarea "x"
type textarea "Experimental Drawin"
type textarea "x"
type textarea "Experimental Drawing"
type textarea "x"
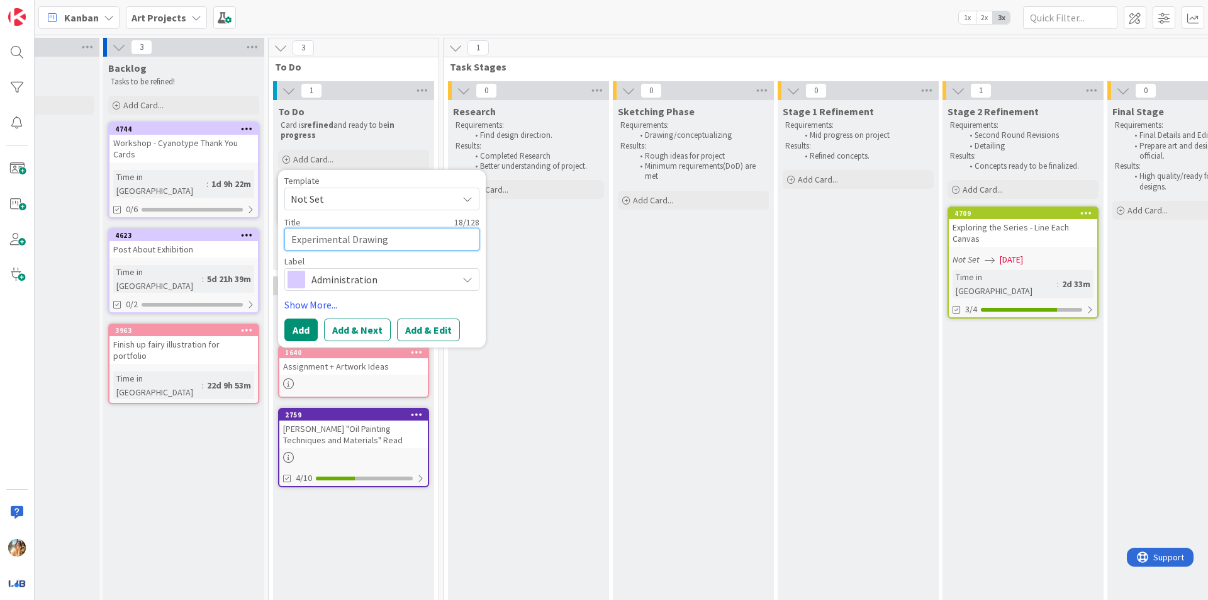
type textarea "Experimental Drawing"
type textarea "x"
type textarea "Experimental Drawing -"
type textarea "x"
type textarea "Experimental Drawing -"
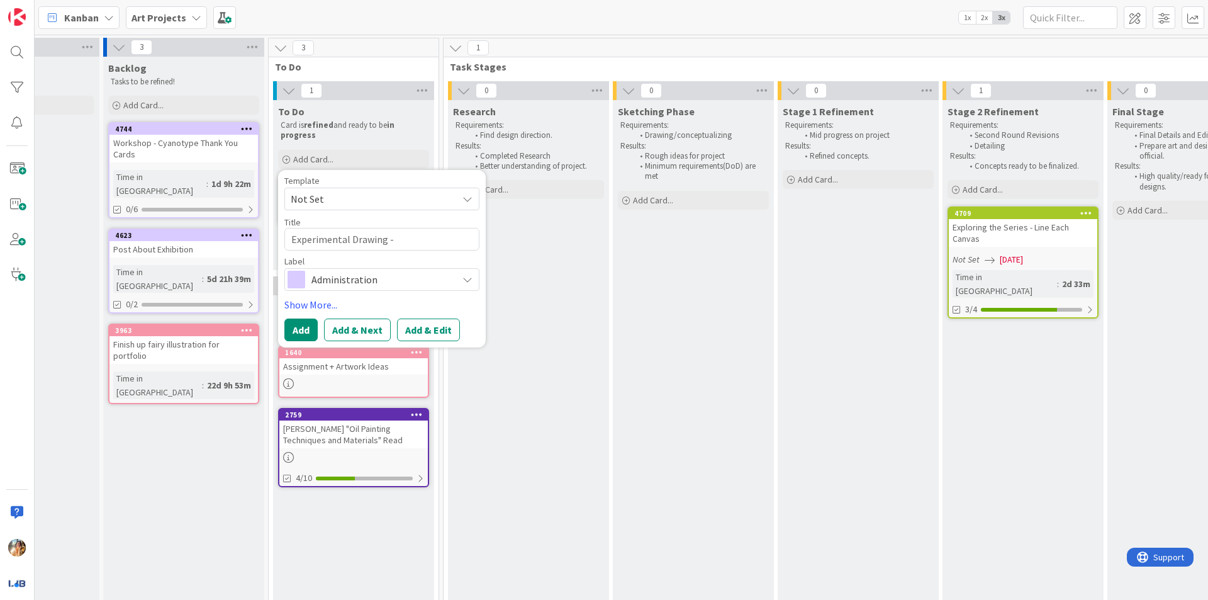
click at [376, 288] on div "Administration" at bounding box center [381, 279] width 195 height 23
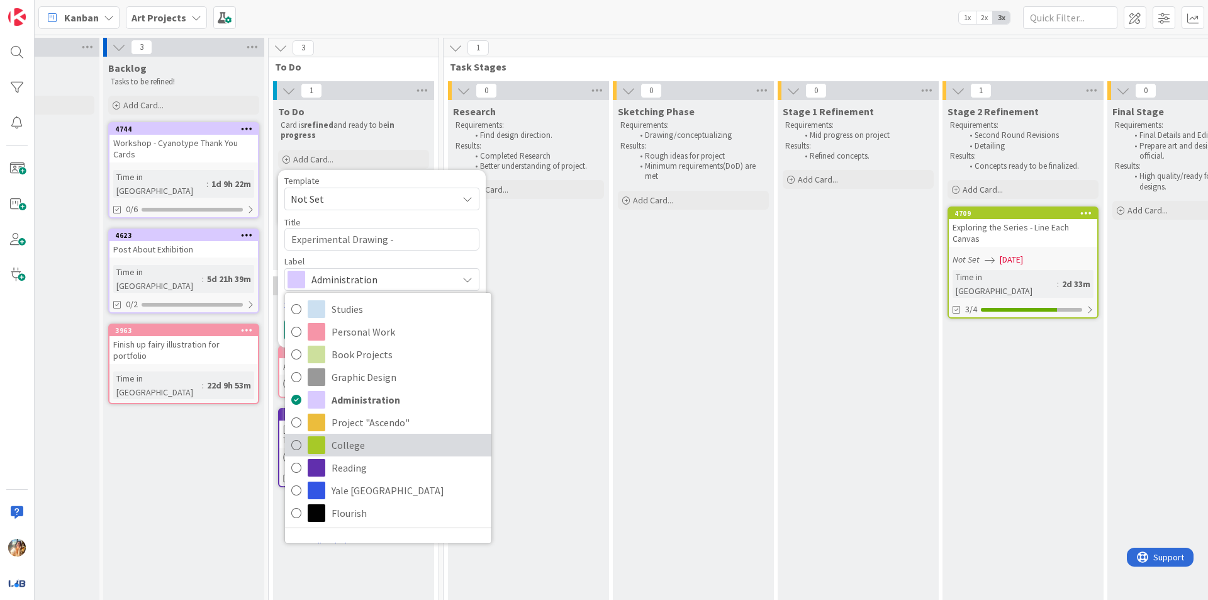
click at [379, 445] on span "College" at bounding box center [409, 444] width 154 height 19
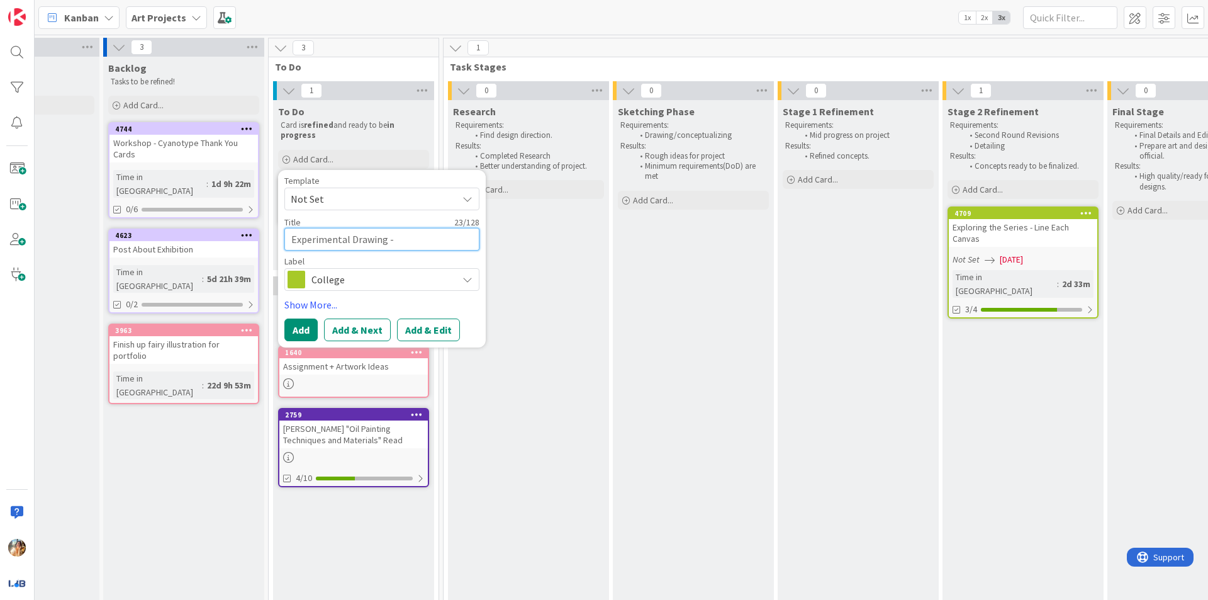
click at [416, 239] on textarea "Experimental Drawing -" at bounding box center [381, 239] width 195 height 23
type textarea "x"
type textarea "Experimental Drawing - S"
type textarea "x"
type textarea "Experimental Drawing - Sk"
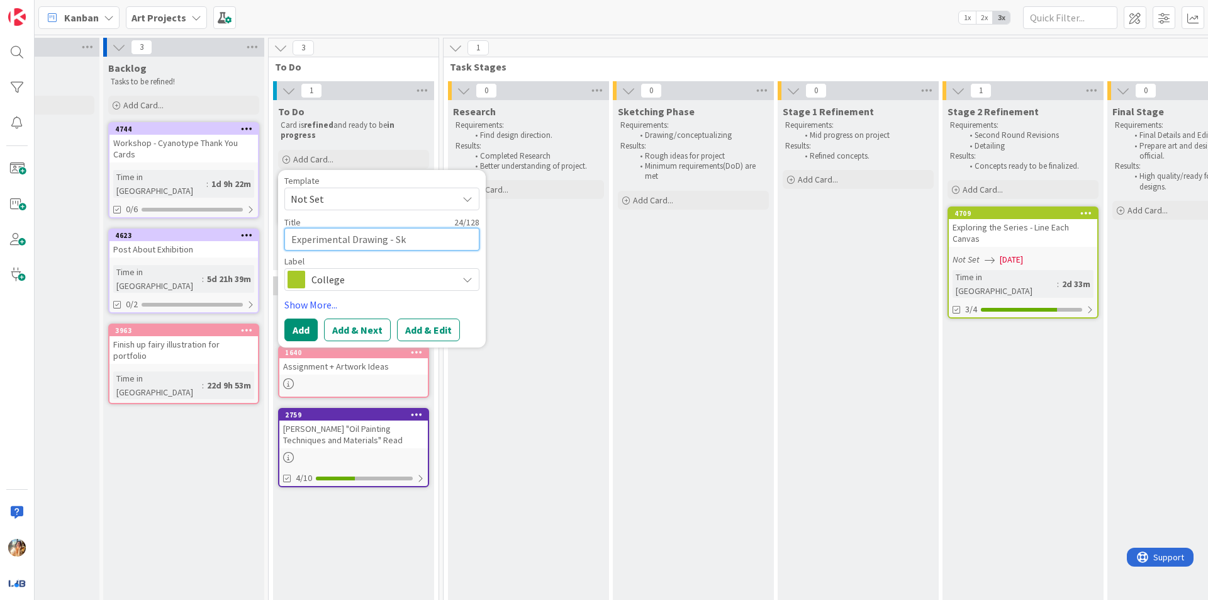
type textarea "x"
type textarea "Experimental Drawing - Ske"
type textarea "x"
type textarea "Experimental Drawing - Sket"
type textarea "x"
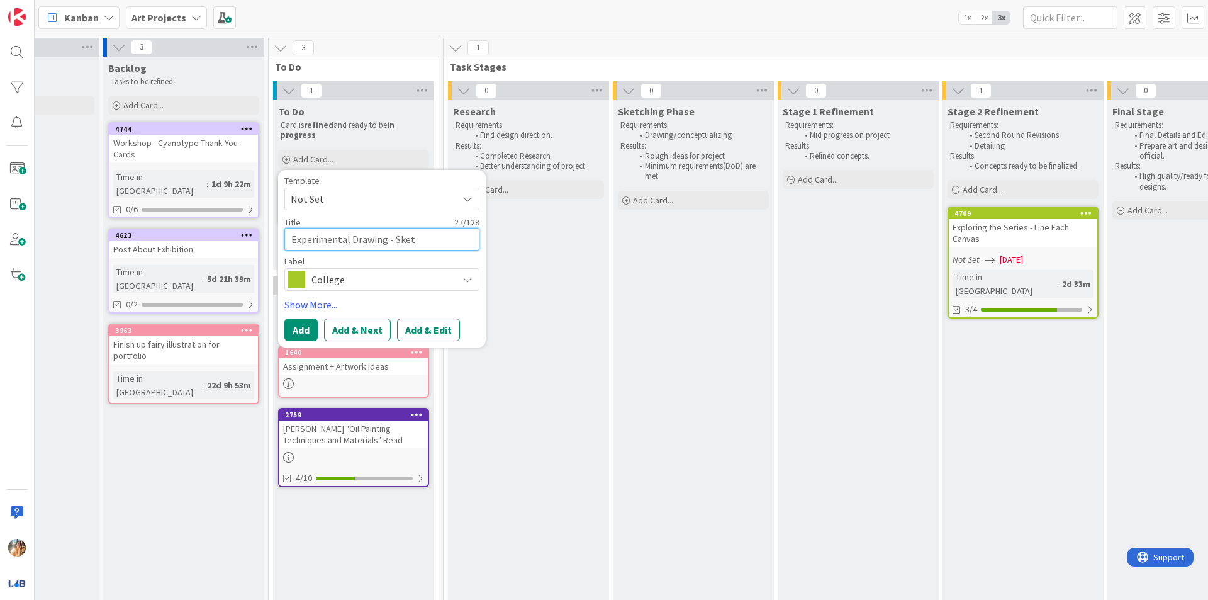
type textarea "Experimental Drawing - Sketc"
type textarea "x"
type textarea "Experimental Drawing - Sketch"
type textarea "x"
type textarea "Experimental Drawing - Sketchb"
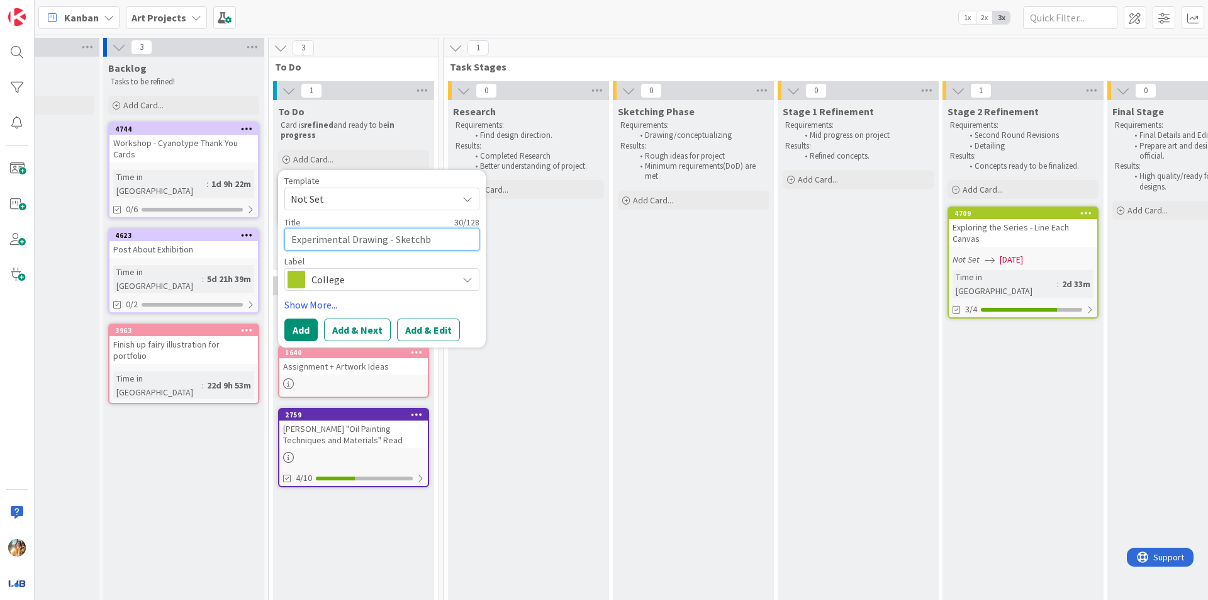
type textarea "x"
type textarea "Experimental Drawing - Sketchbo"
type textarea "x"
type textarea "Experimental Drawing - Sketchboo"
type textarea "x"
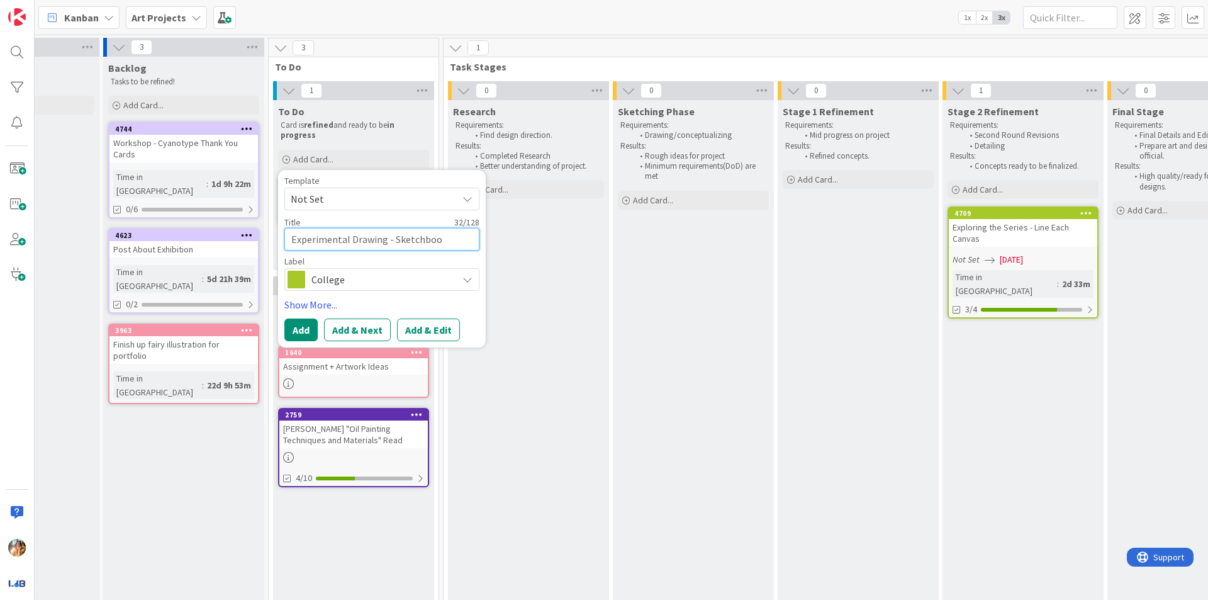
type textarea "Experimental Drawing - Sketchbook"
type textarea "x"
type textarea "Experimental Drawing - Sketchbook"
type textarea "x"
type textarea "Experimental Drawing - Sketchbook W"
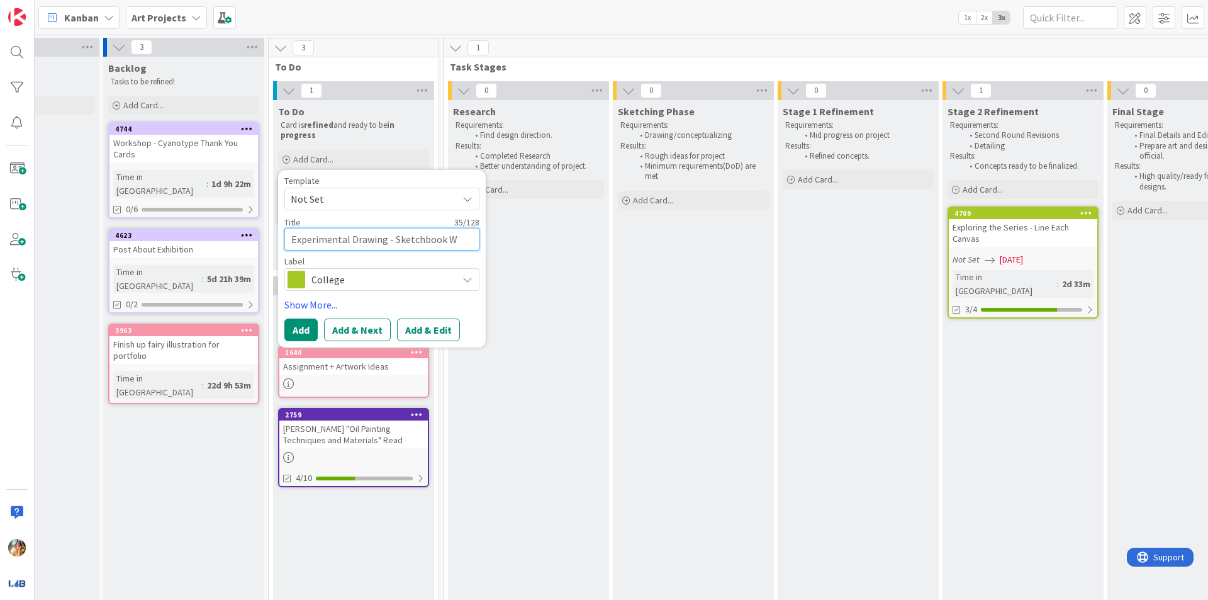
type textarea "x"
type textarea "Experimental Drawing - Sketchbook We"
type textarea "x"
type textarea "Experimental Drawing - Sketchbook Wee"
type textarea "x"
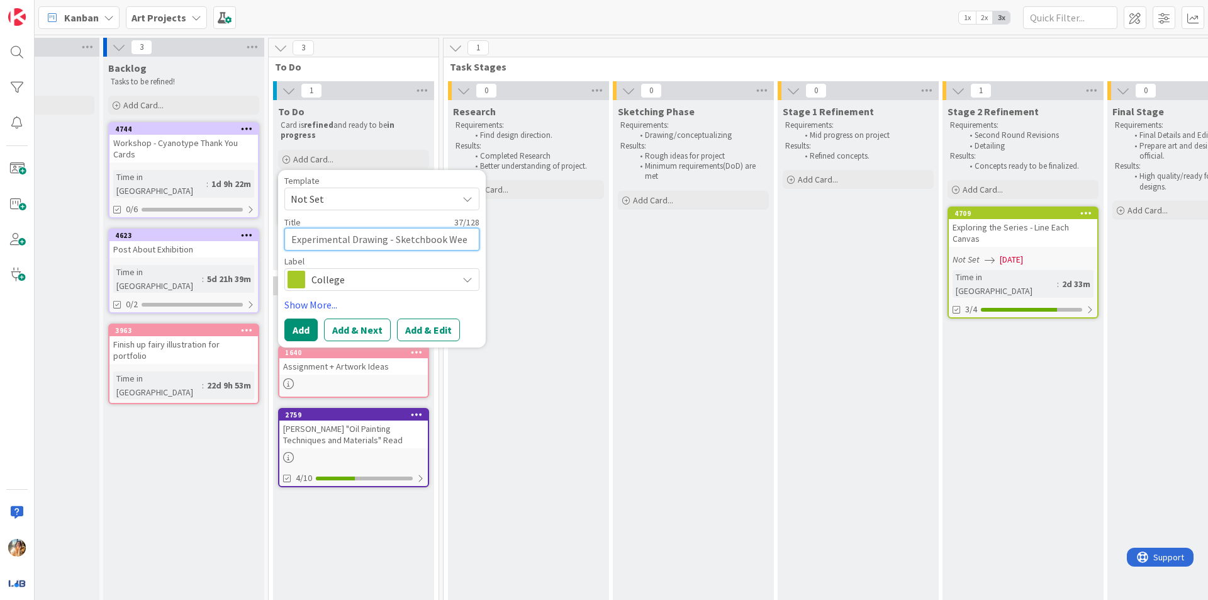
type textarea "Experimental Drawing - Sketchbook Week"
type textarea "x"
type textarea "Experimental Drawing - Sketchbook Week"
type textarea "x"
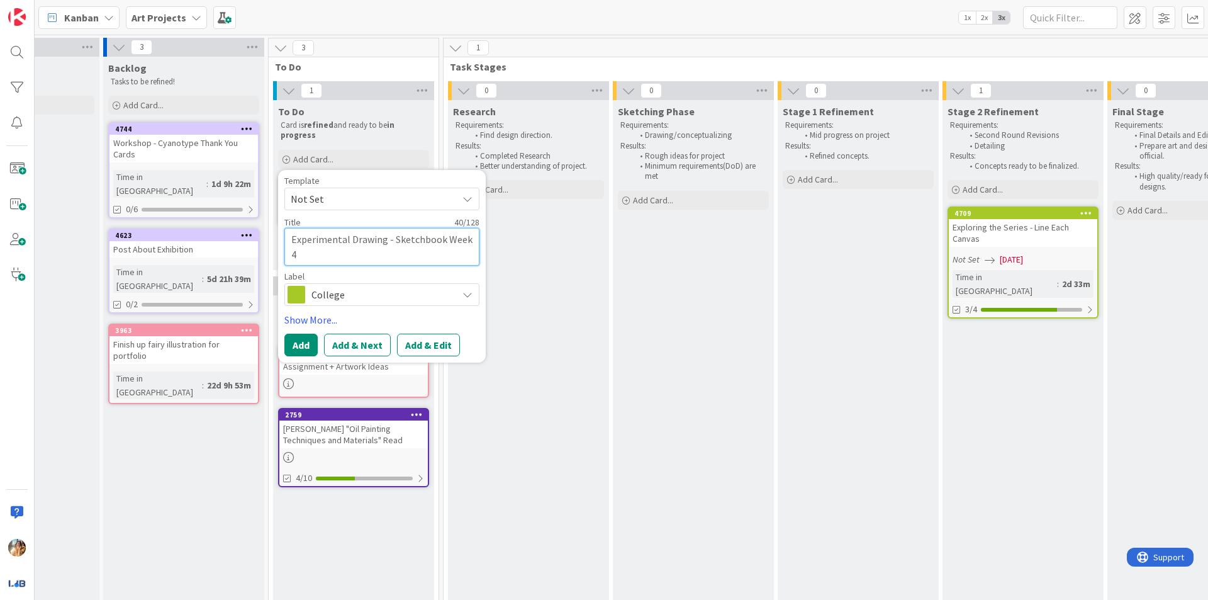
type textarea "Experimental Drawing - Sketchbook Week 4"
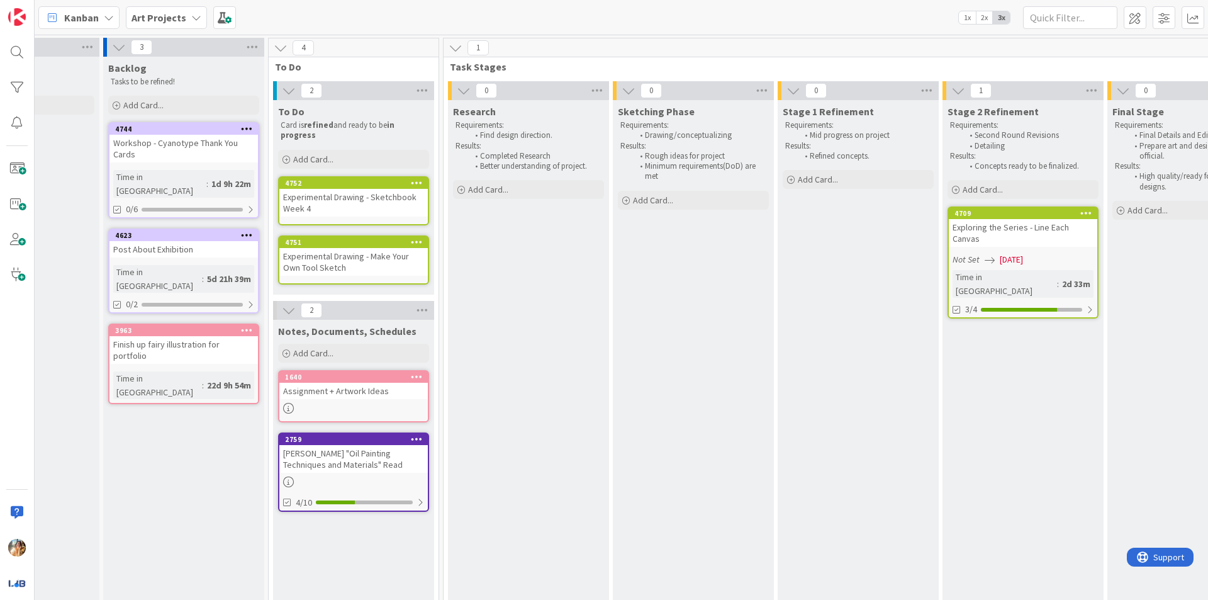
click at [364, 158] on div "Add Card..." at bounding box center [353, 159] width 151 height 19
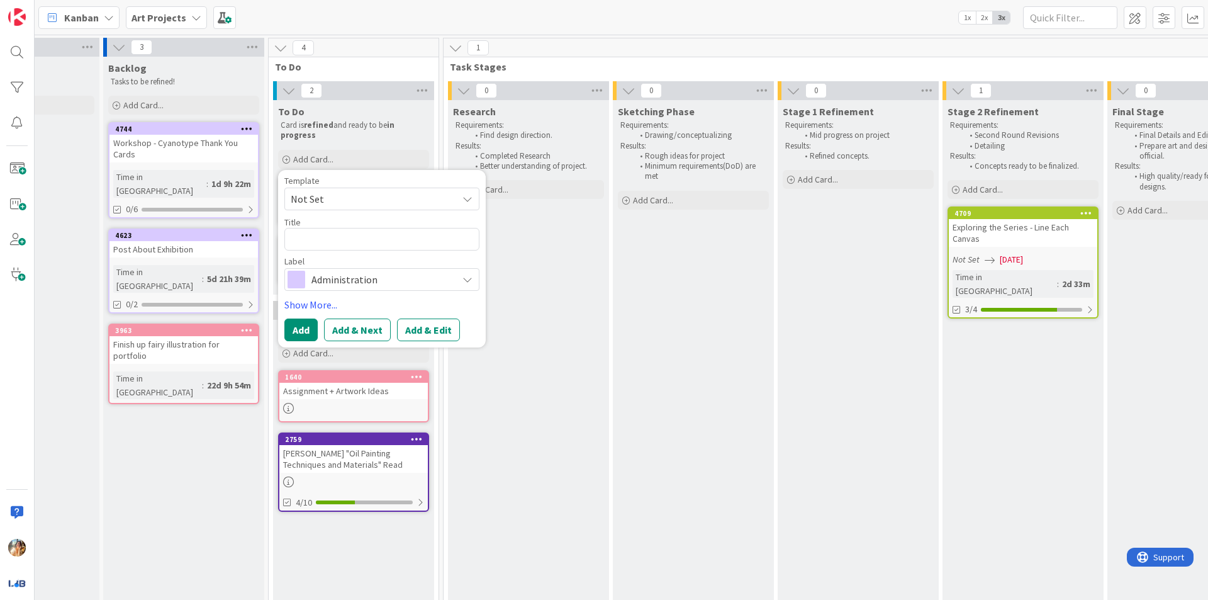
click at [361, 276] on span "Administration" at bounding box center [381, 280] width 140 height 18
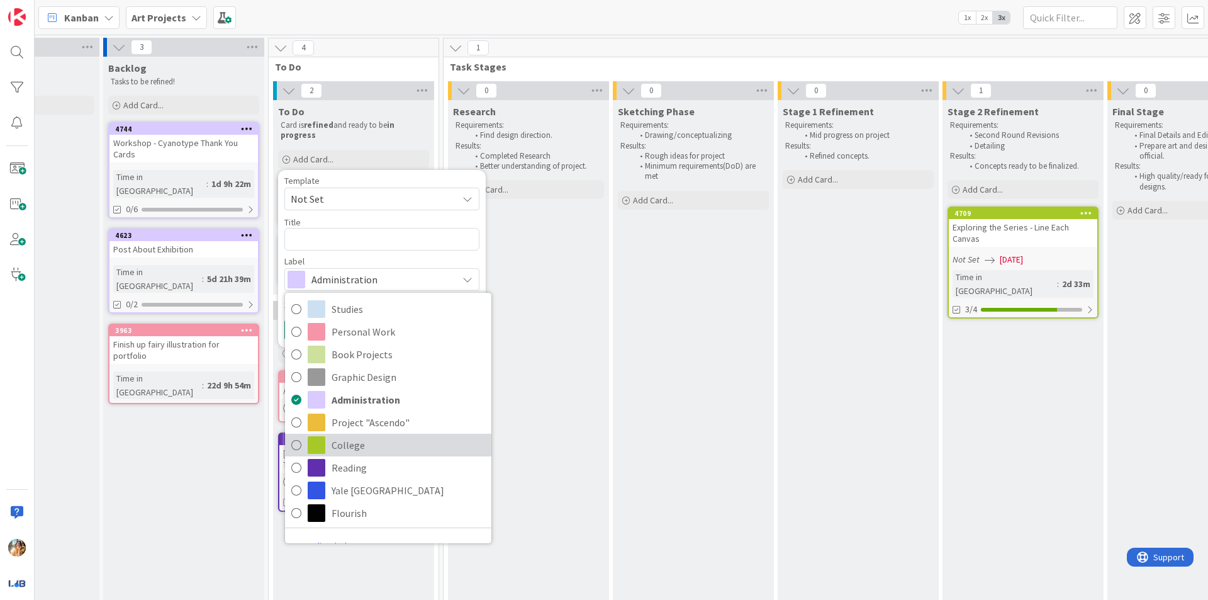
click at [366, 450] on span "College" at bounding box center [409, 444] width 154 height 19
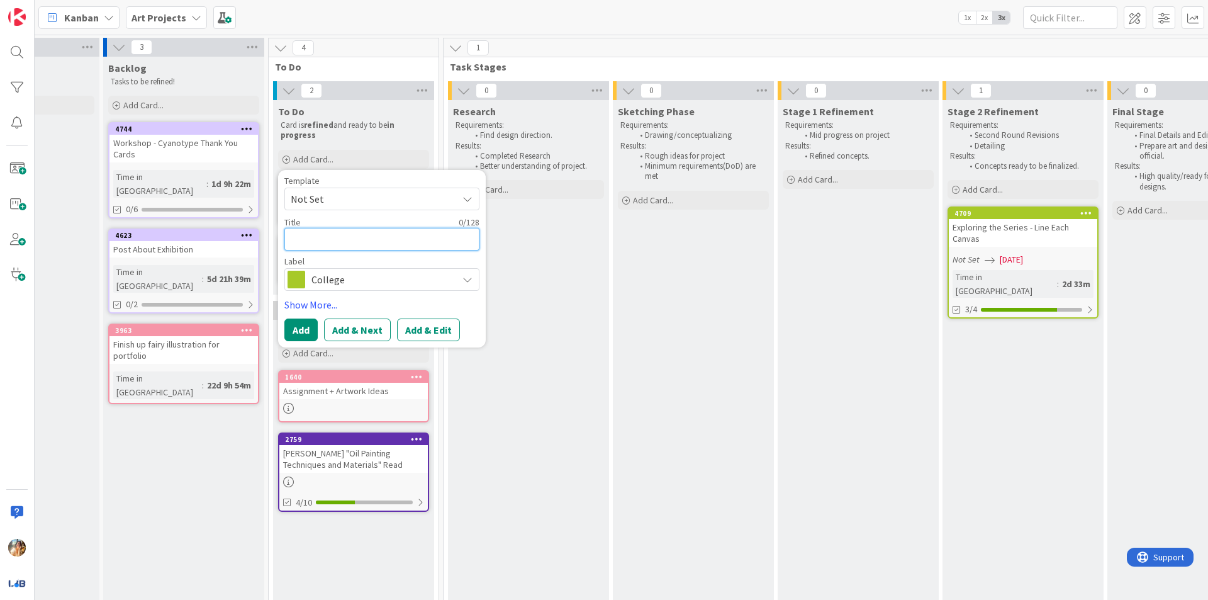
click at [348, 242] on textarea at bounding box center [381, 239] width 195 height 23
type textarea "x"
type textarea "W"
type textarea "x"
type textarea "E"
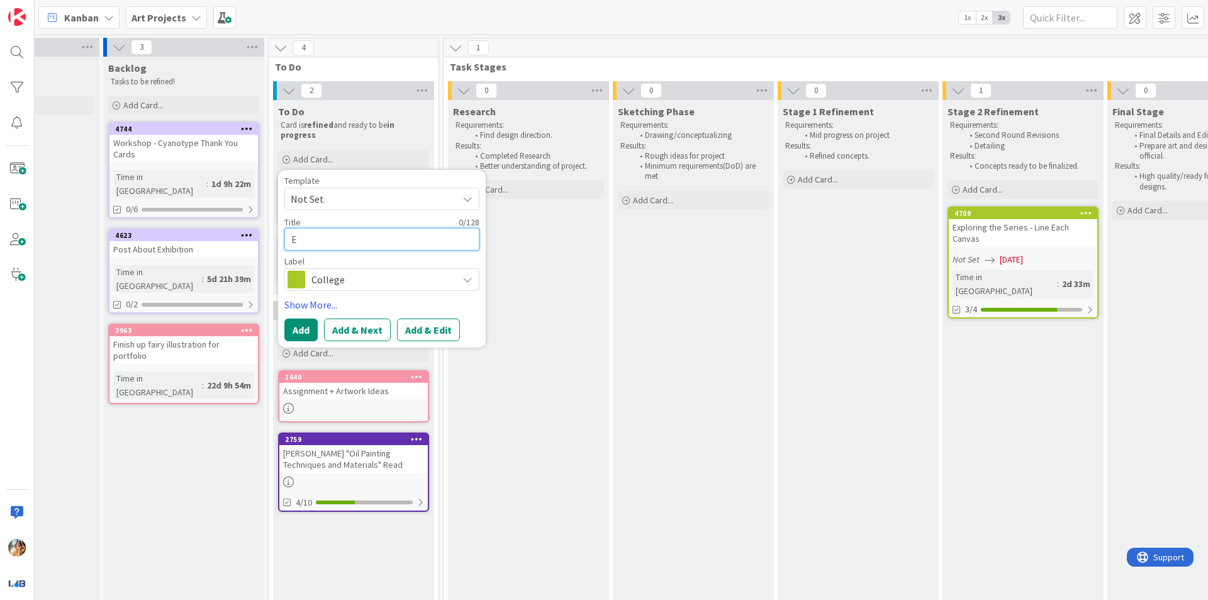
type textarea "x"
type textarea "Ex"
type textarea "x"
type textarea "Expe"
type textarea "x"
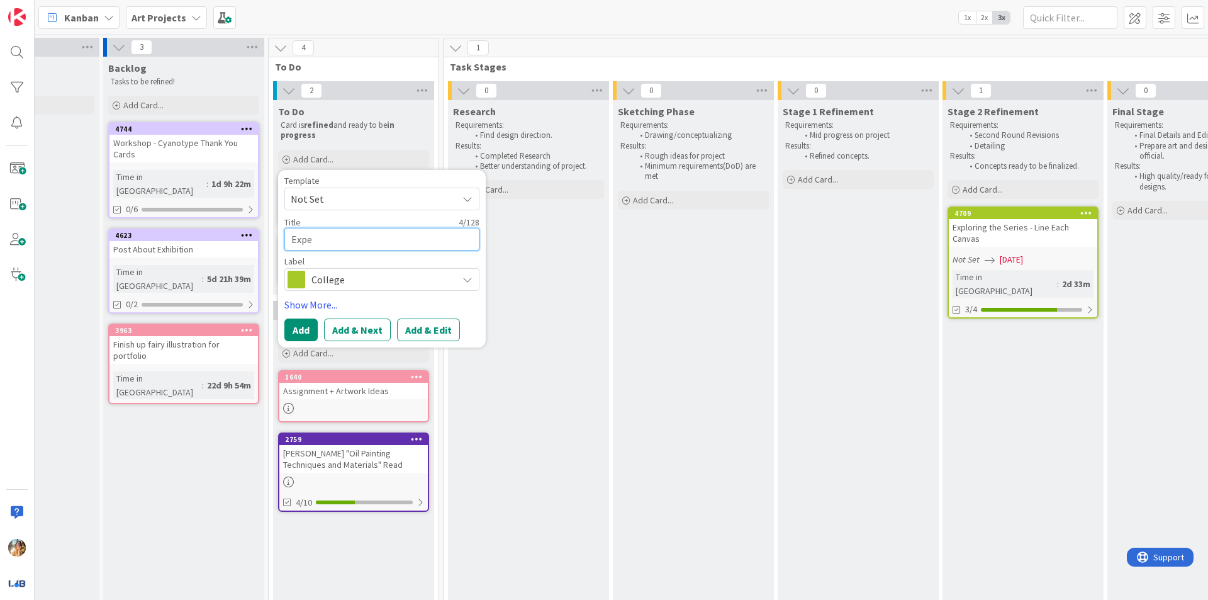
type textarea "Exper"
type textarea "x"
type textarea "Experi"
type textarea "x"
type textarea "Experim"
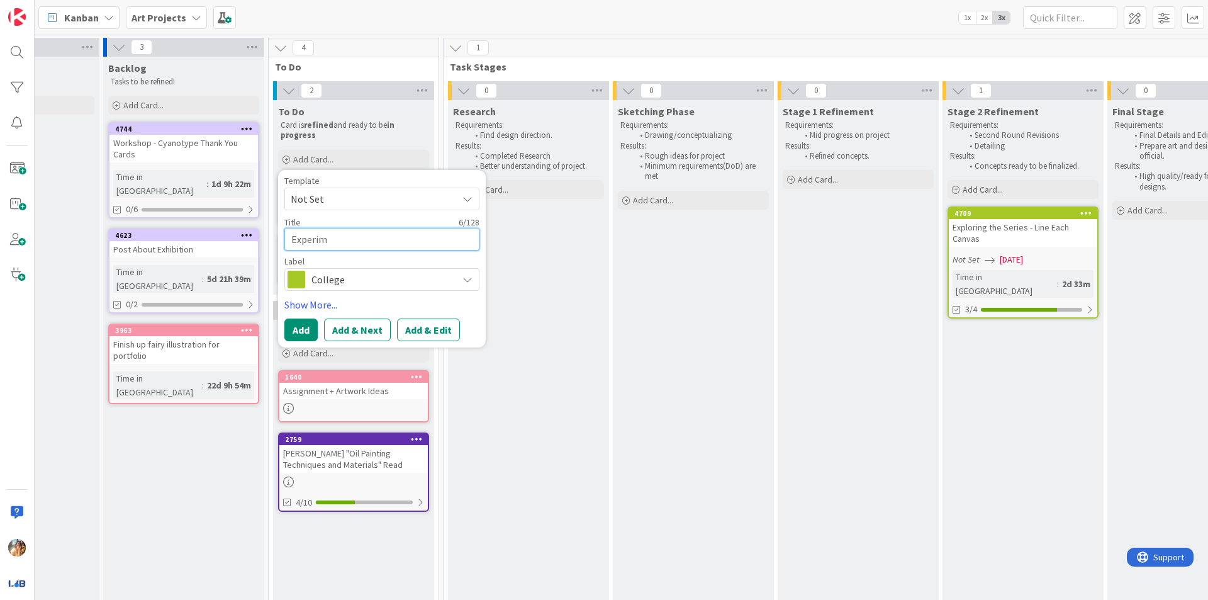
type textarea "x"
type textarea "Experime"
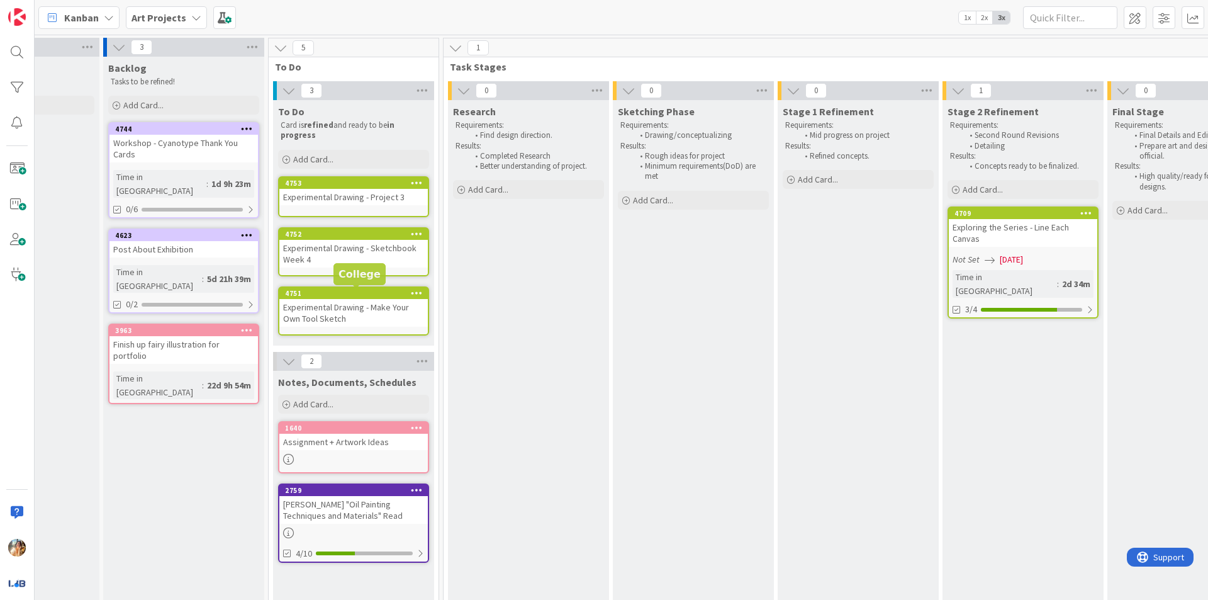
click at [362, 313] on div "Experimental Drawing - Make Your Own Tool Sketch" at bounding box center [353, 313] width 148 height 28
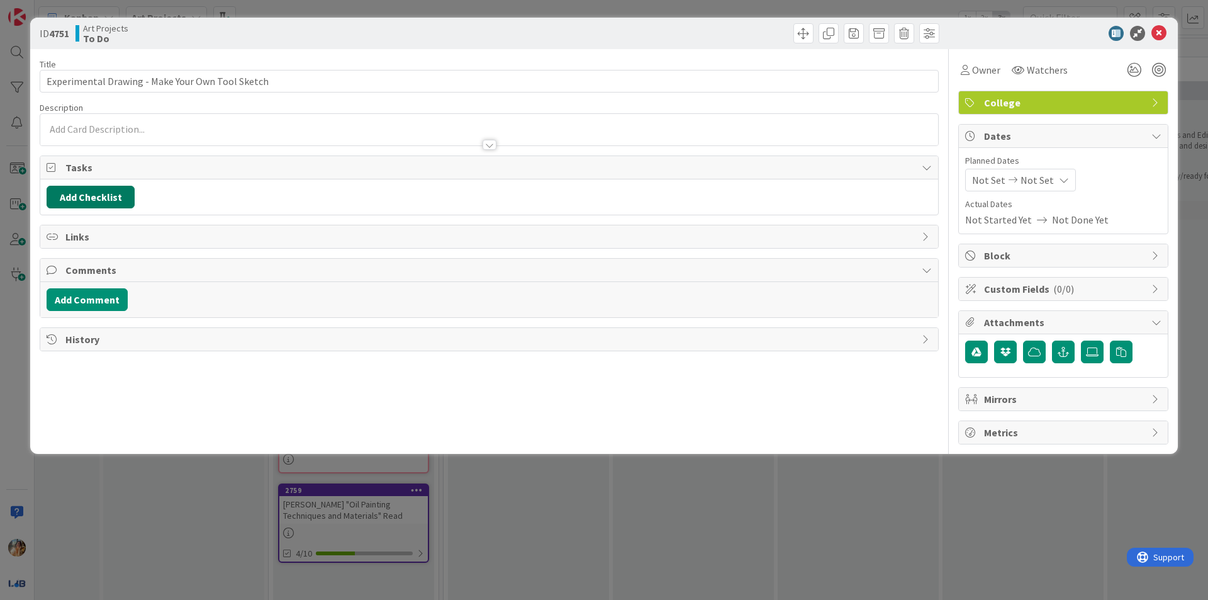
click at [57, 189] on button "Add Checklist" at bounding box center [91, 197] width 88 height 23
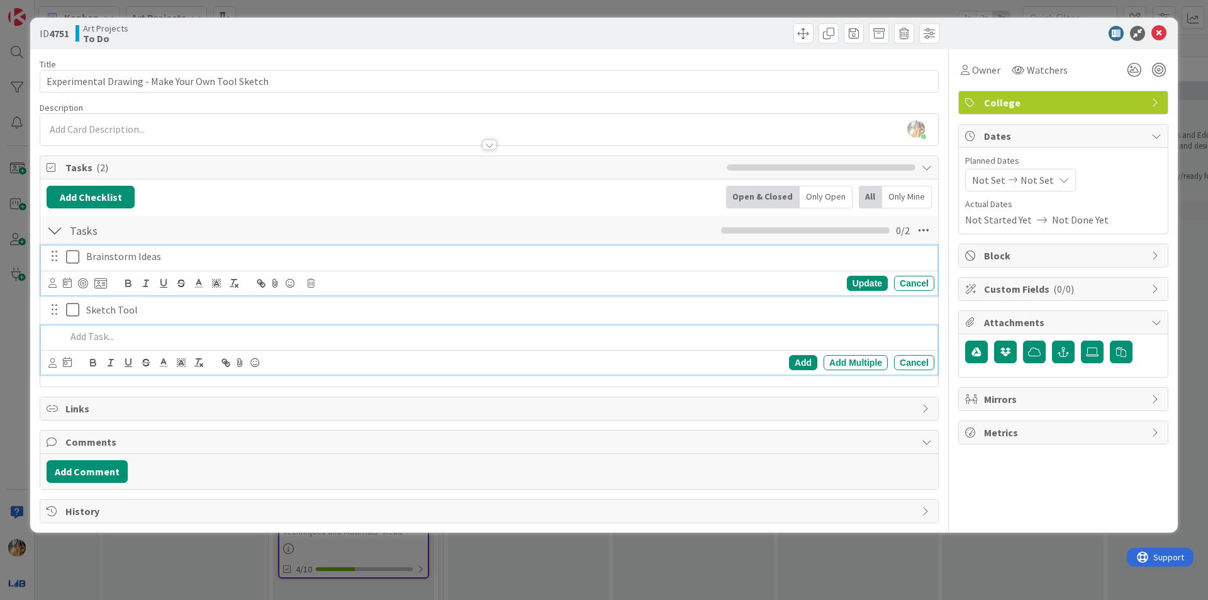
click at [205, 251] on p "Brainstorm Ideas" at bounding box center [507, 256] width 843 height 14
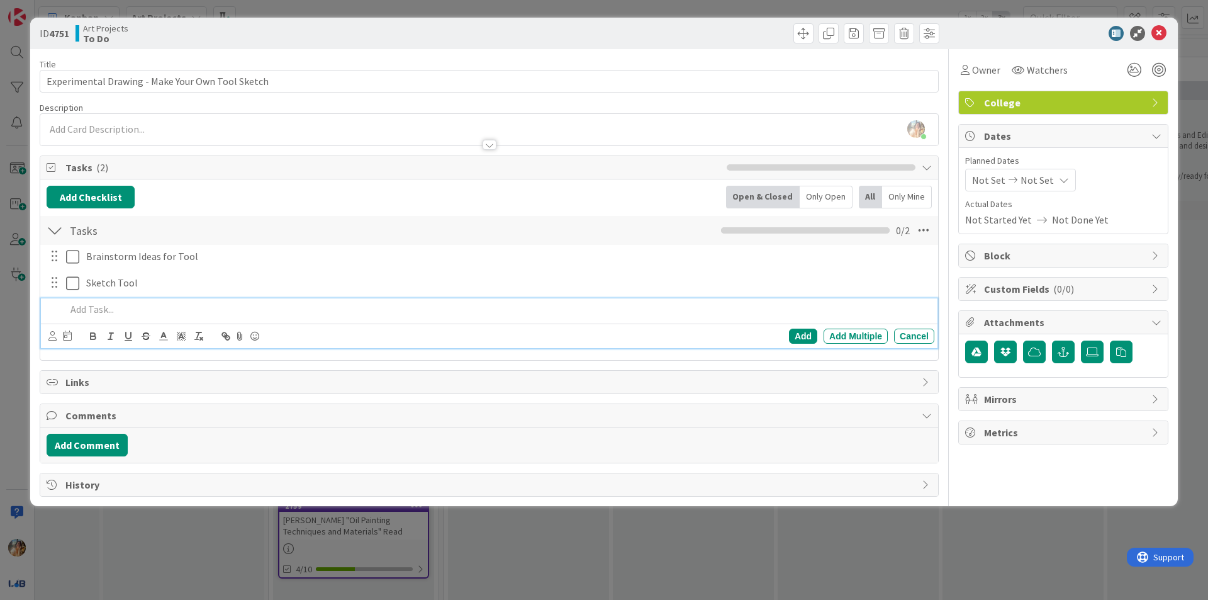
click at [144, 315] on p at bounding box center [497, 309] width 863 height 14
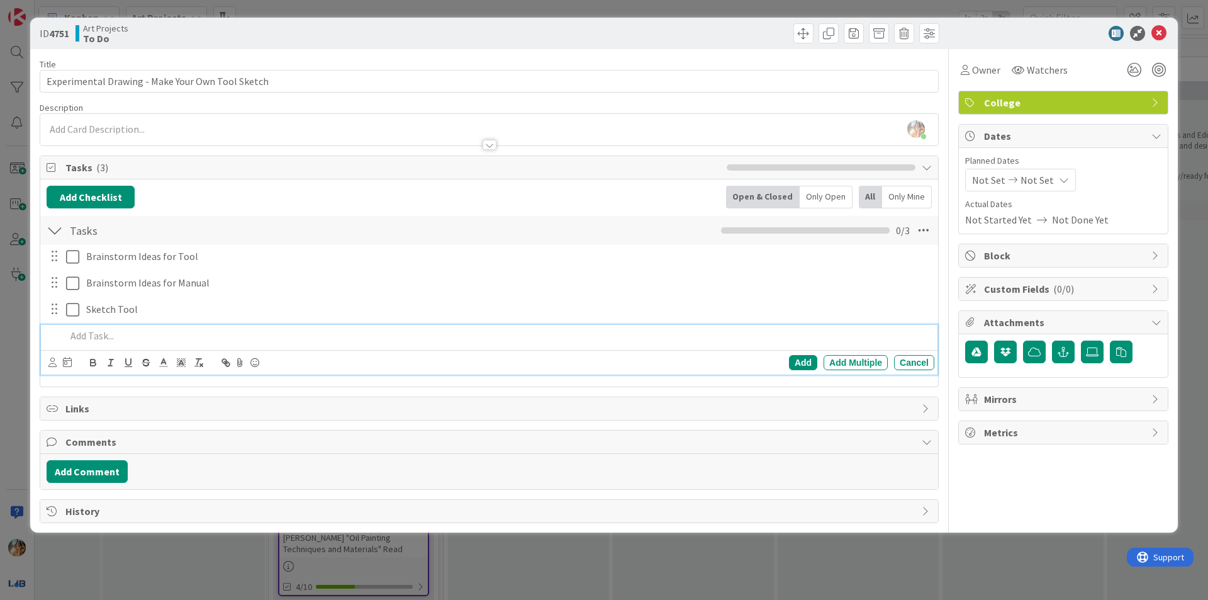
click at [365, 340] on p at bounding box center [497, 335] width 863 height 14
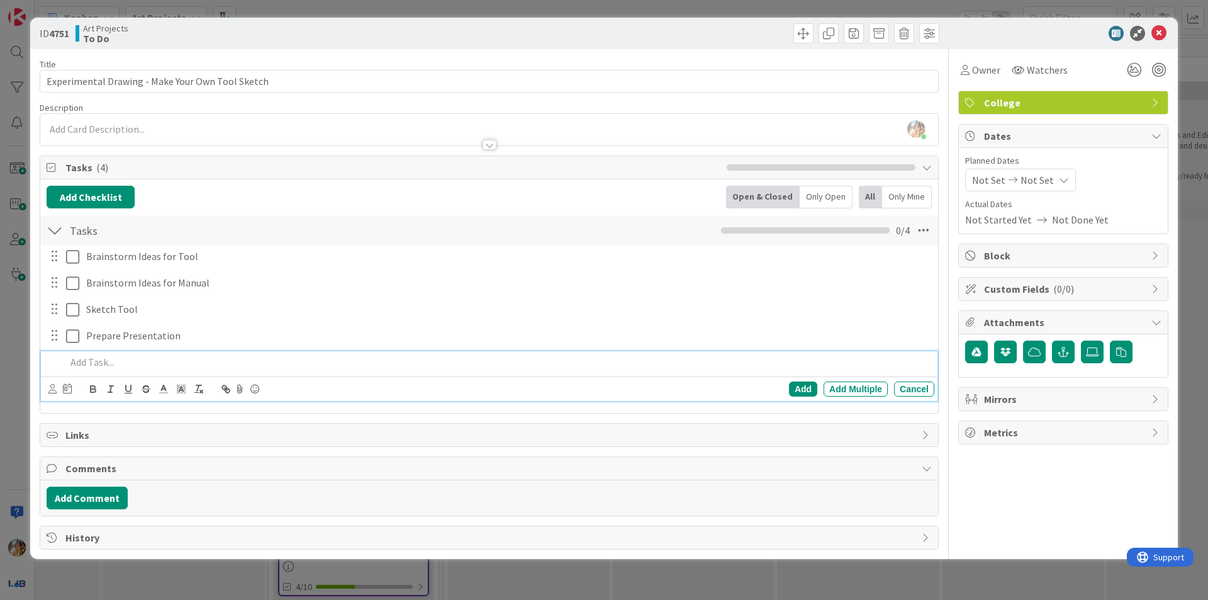
click at [0, 402] on div "ID 4751 Art Projects To Do Title 48 / 128 Experimental Drawing - Make Your Own …" at bounding box center [604, 300] width 1208 height 600
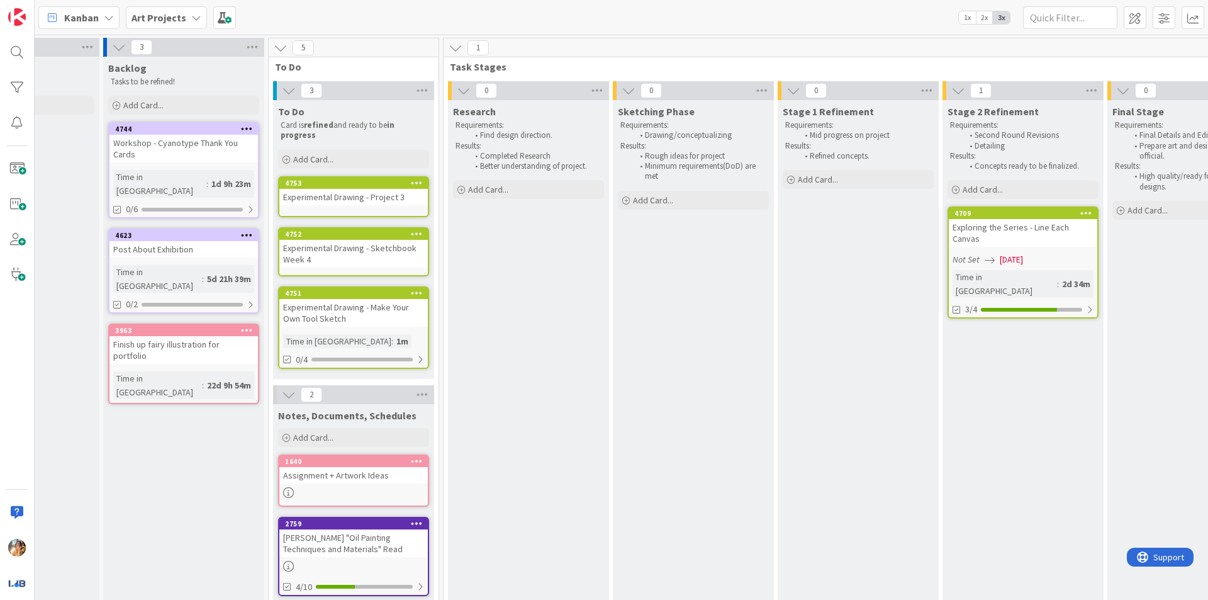
click at [367, 258] on div "Experimental Drawing - Sketchbook Week 4" at bounding box center [353, 254] width 148 height 28
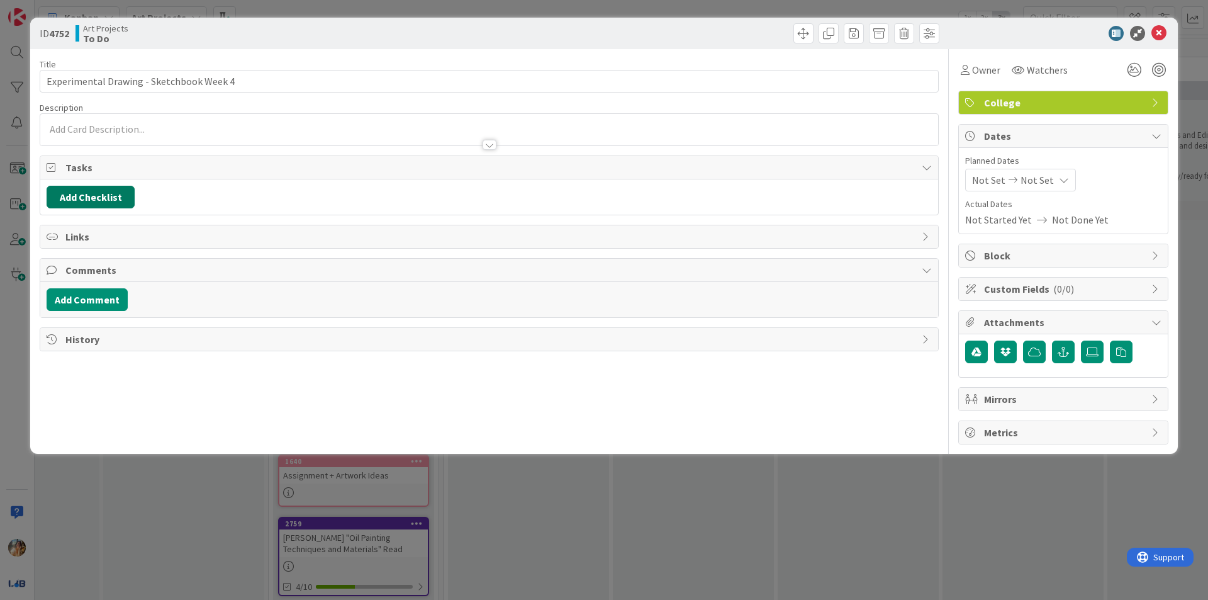
click at [86, 189] on button "Add Checklist" at bounding box center [91, 197] width 88 height 23
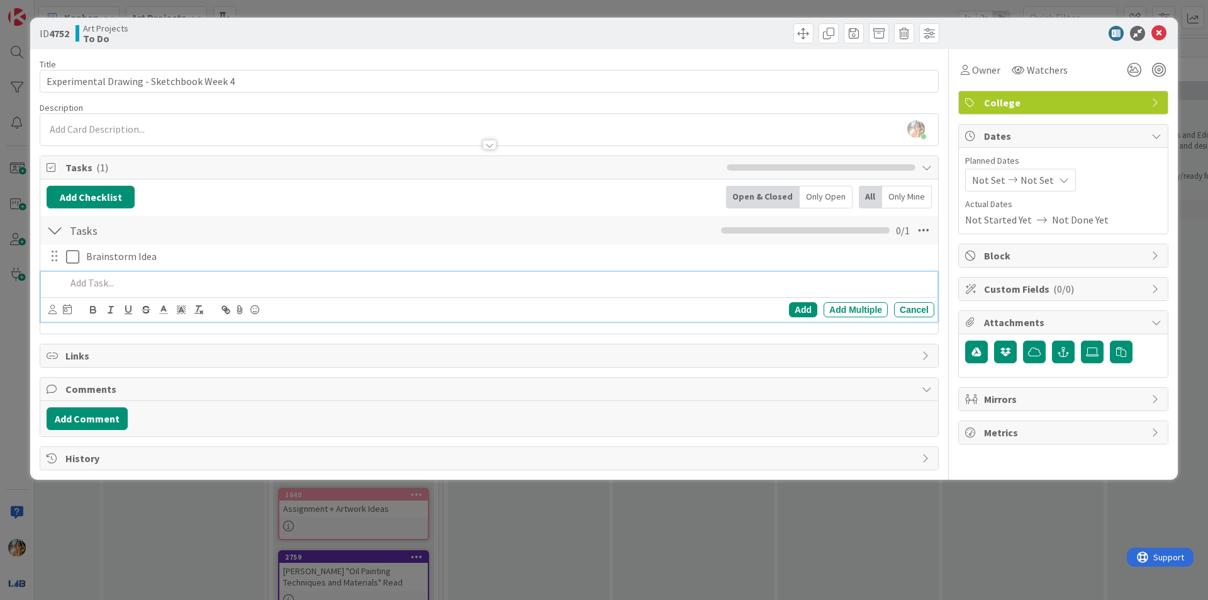
click at [204, 279] on p at bounding box center [497, 283] width 863 height 14
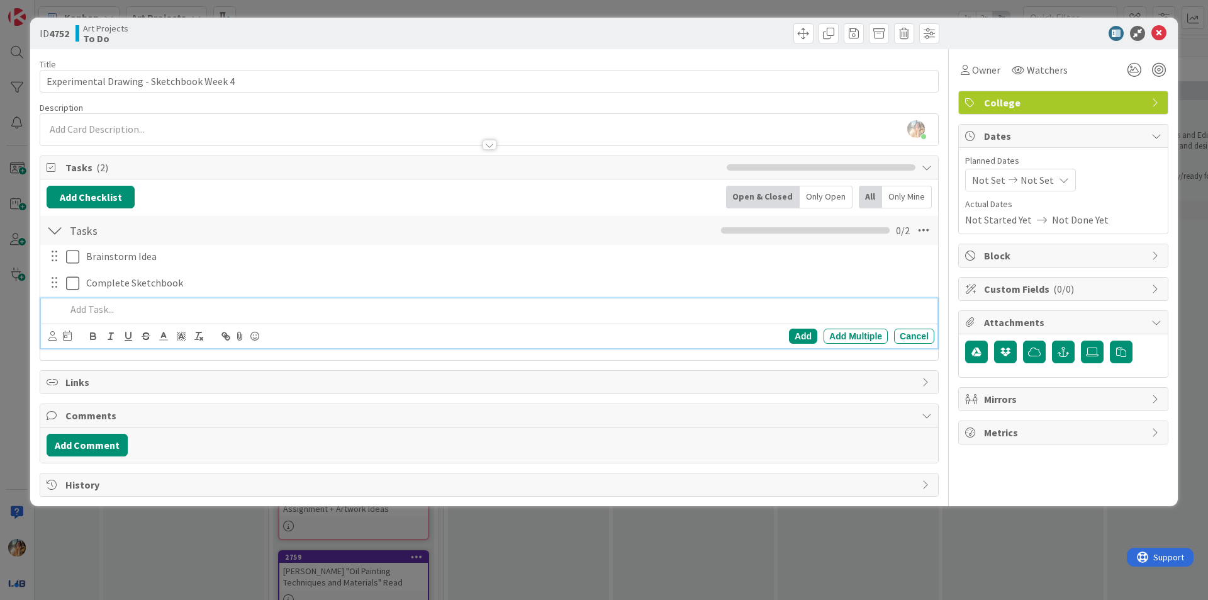
click at [589, 539] on div "ID 4752 Art Projects To Do Title 40 / 128 Experimental Drawing - Sketchbook Wee…" at bounding box center [604, 300] width 1208 height 600
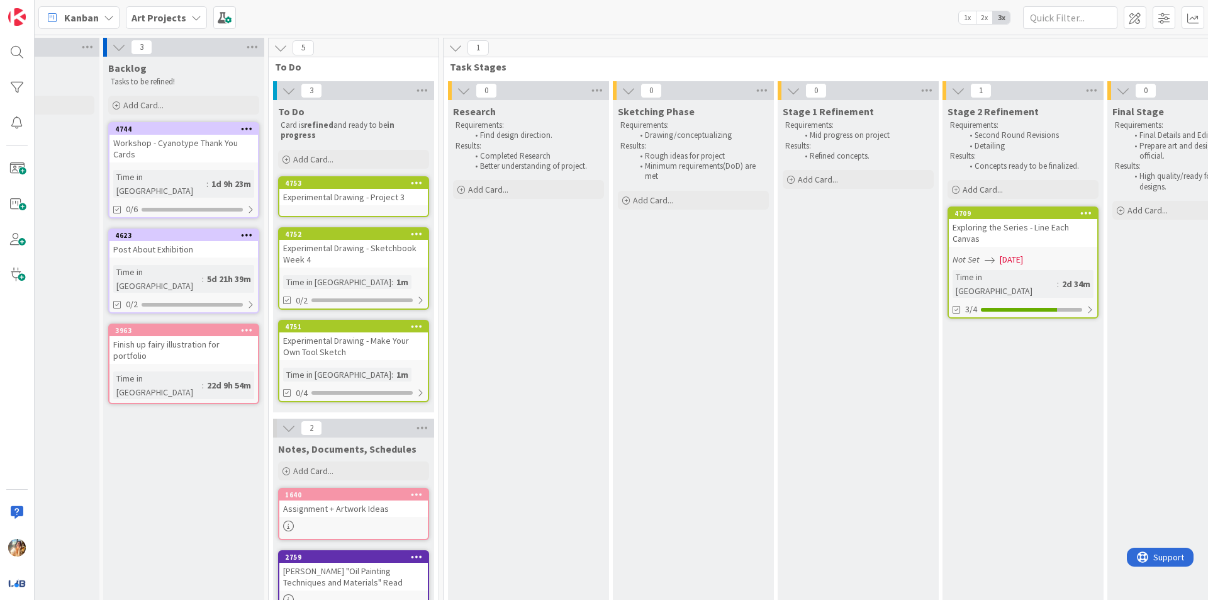
click at [359, 201] on div "Experimental Drawing - Project 3" at bounding box center [353, 197] width 148 height 16
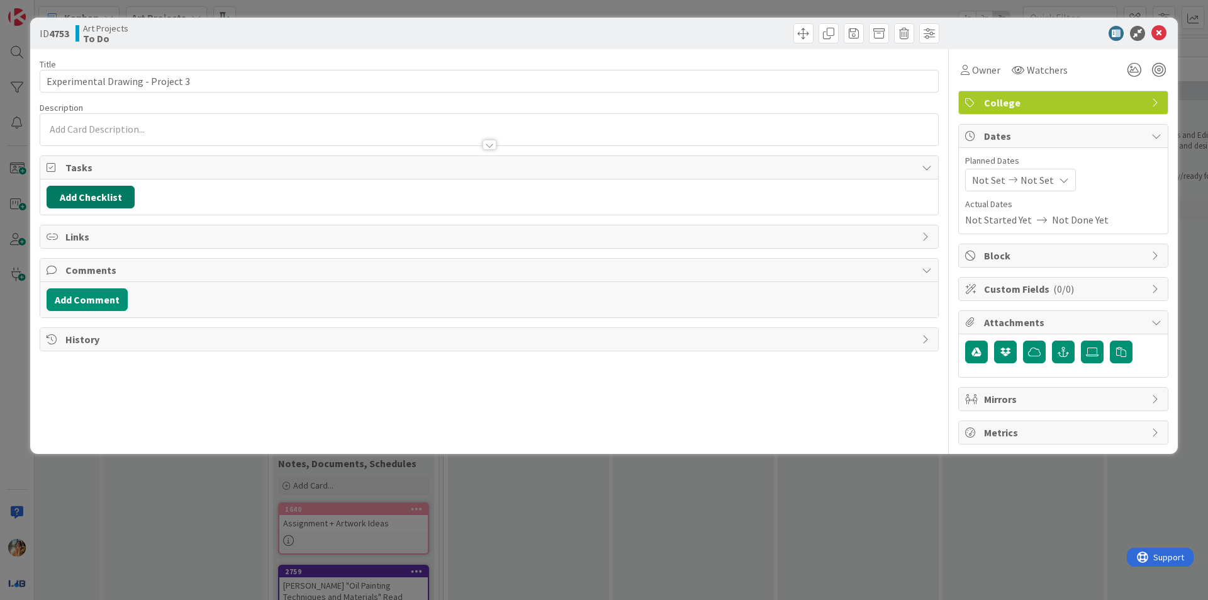
click at [81, 190] on button "Add Checklist" at bounding box center [91, 197] width 88 height 23
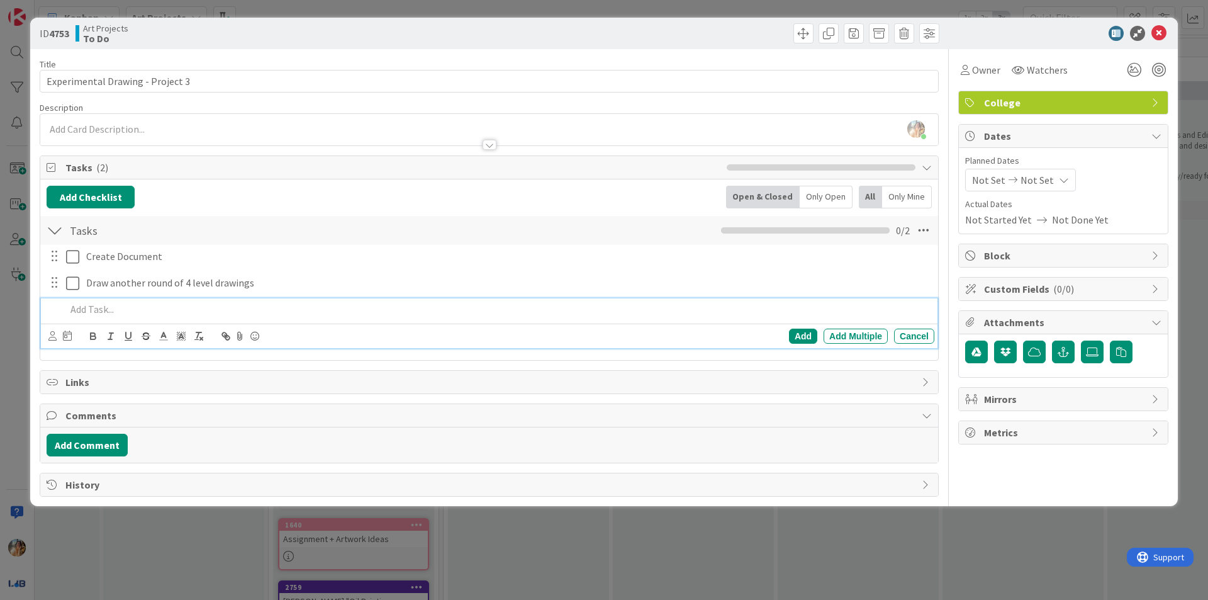
click at [0, 272] on div "ID 4753 Art Projects To Do Title 32 / 128 Experimental Drawing - Project 3 Desc…" at bounding box center [604, 300] width 1208 height 600
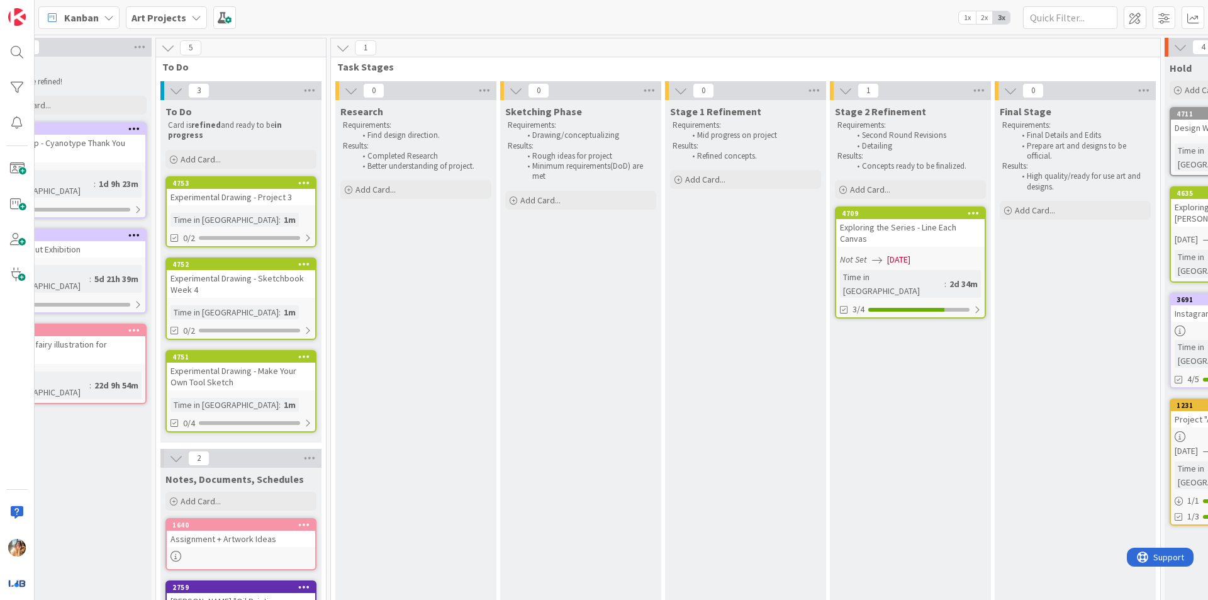
scroll to position [0, 273]
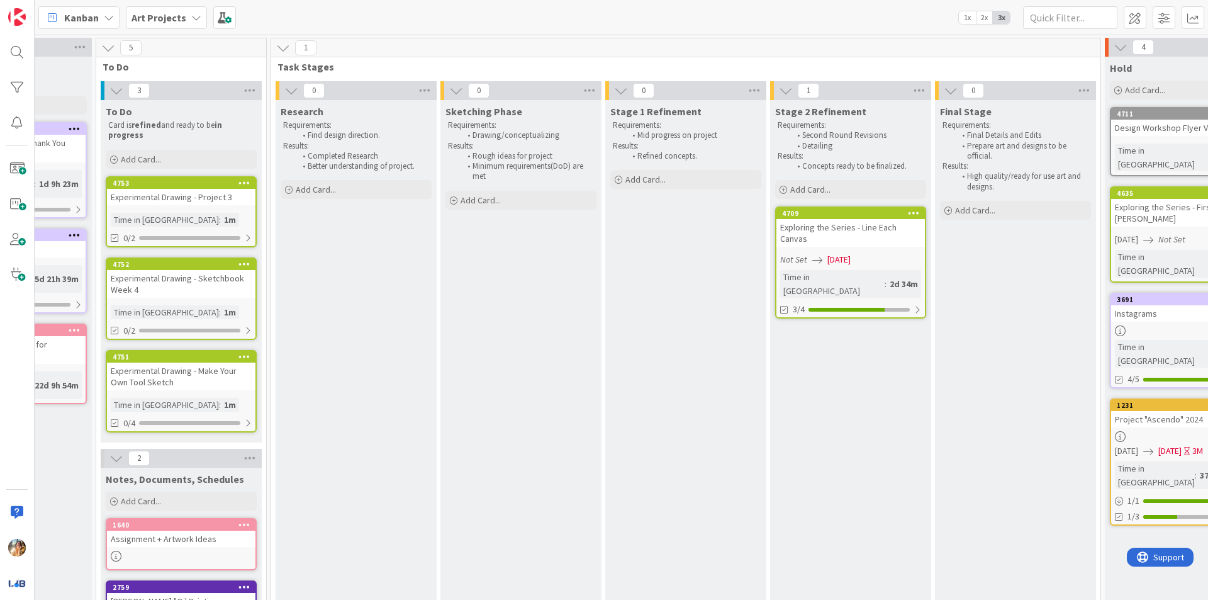
click at [899, 524] on div "Stage 2 Refinement Requirements: Second Round Revisions Detailing Results: Conc…" at bounding box center [850, 464] width 161 height 729
